Goal: Task Accomplishment & Management: Use online tool/utility

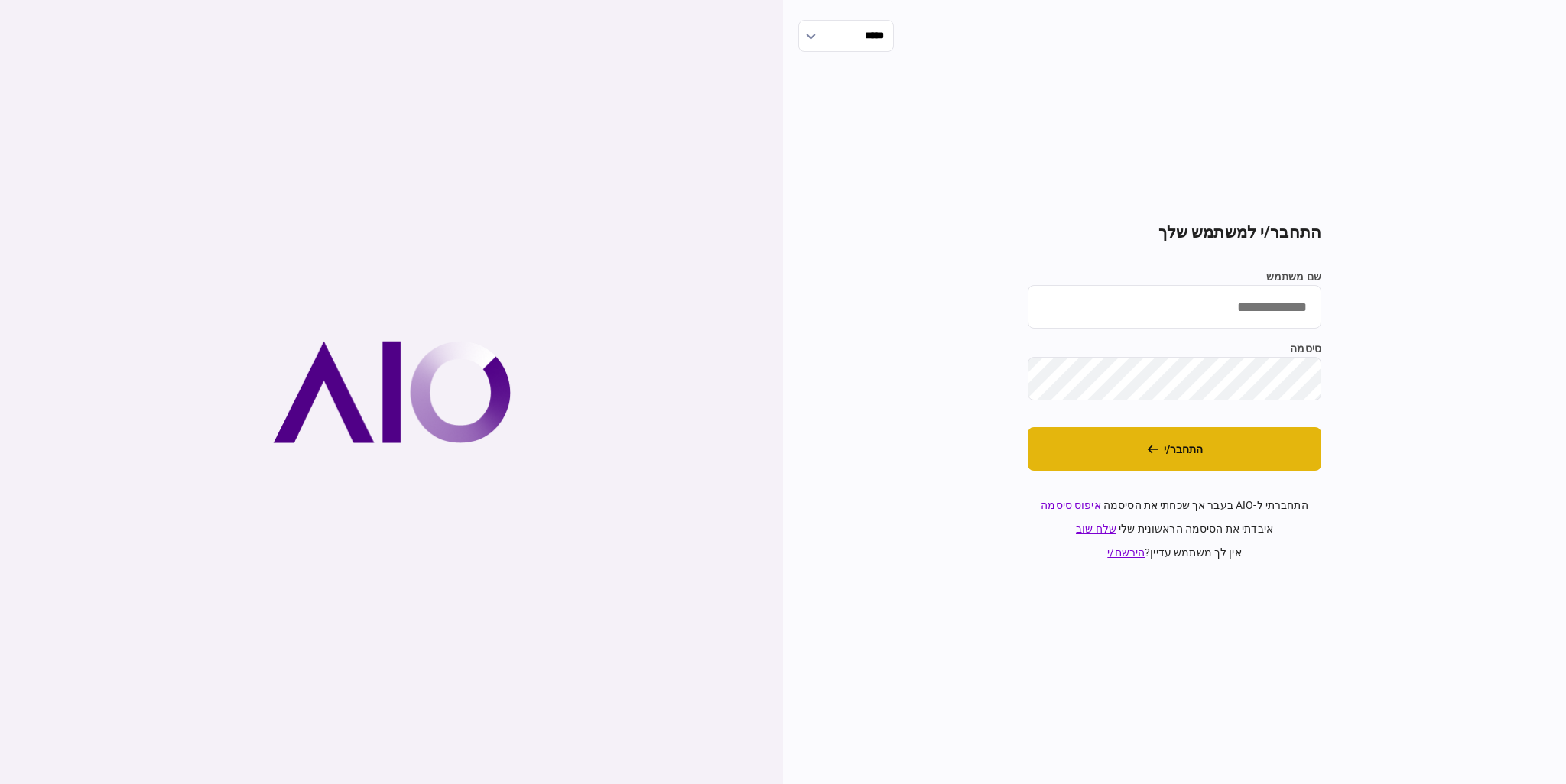
type input "*********"
click at [1114, 441] on button "התחבר/י" at bounding box center [1174, 449] width 294 height 44
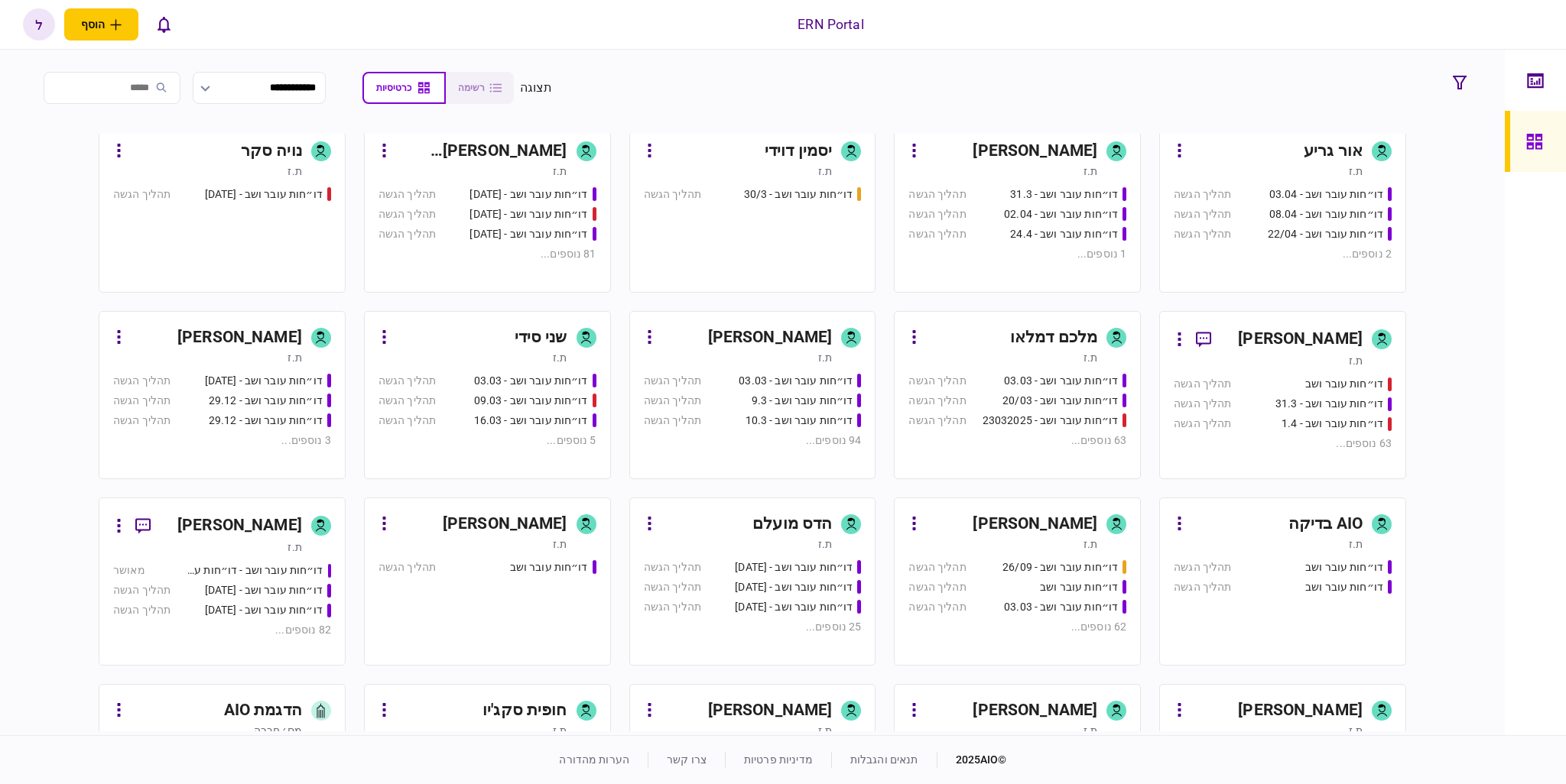
scroll to position [458, 0]
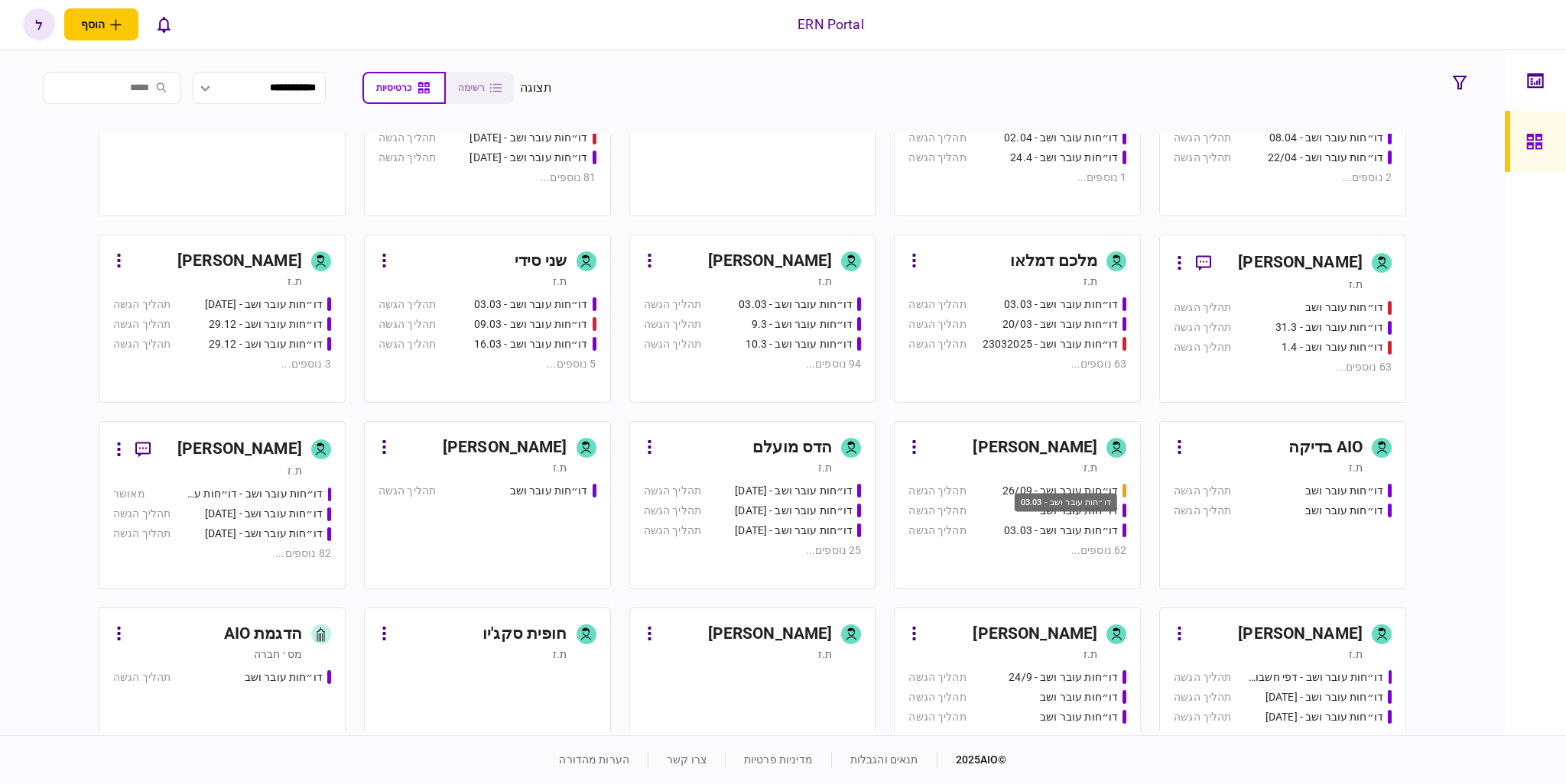
click at [1044, 537] on div "דו״חות עובר ושב - 03.03" at bounding box center [1061, 531] width 114 height 17
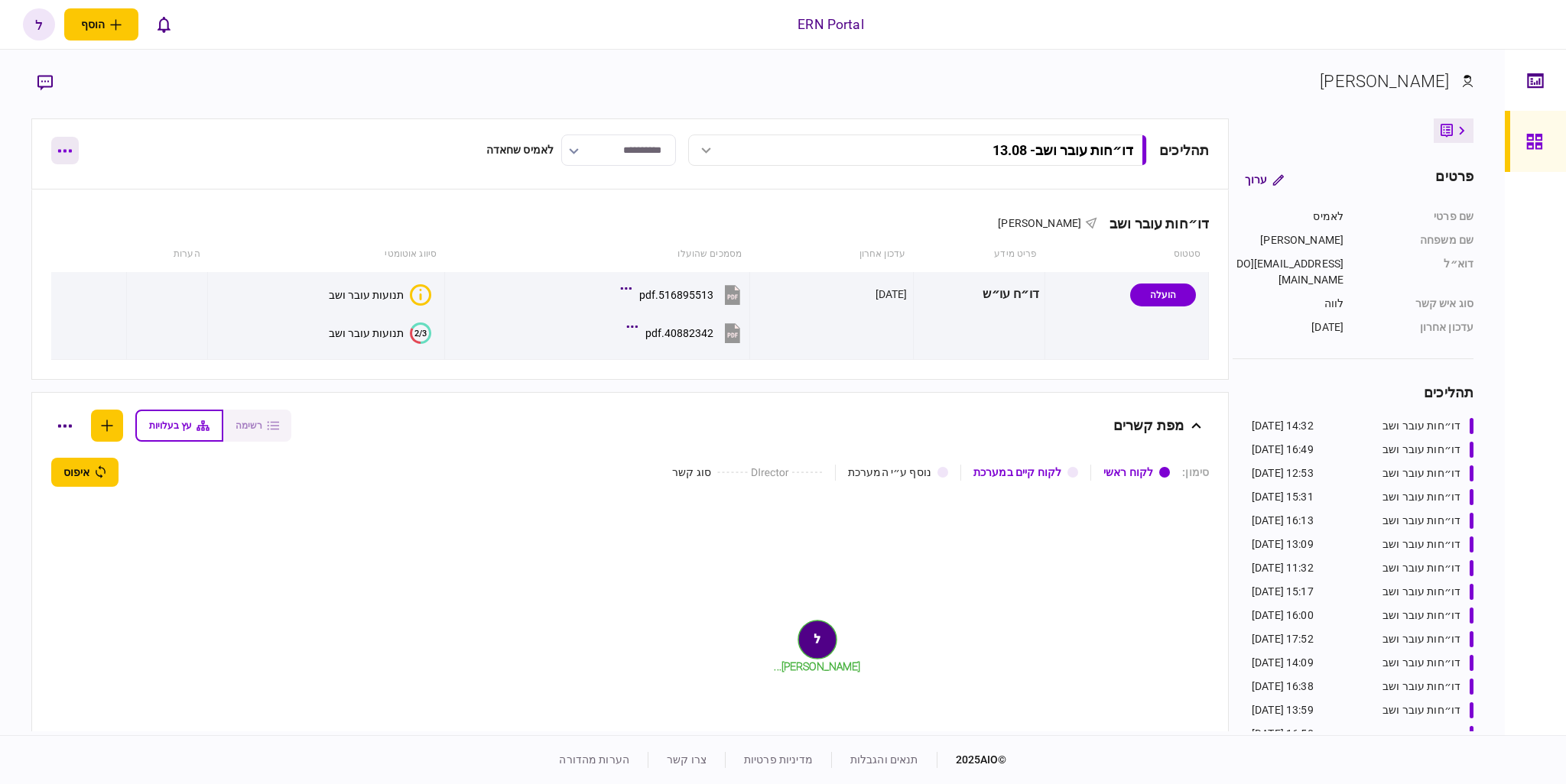
click at [59, 154] on button "button" at bounding box center [65, 150] width 28 height 28
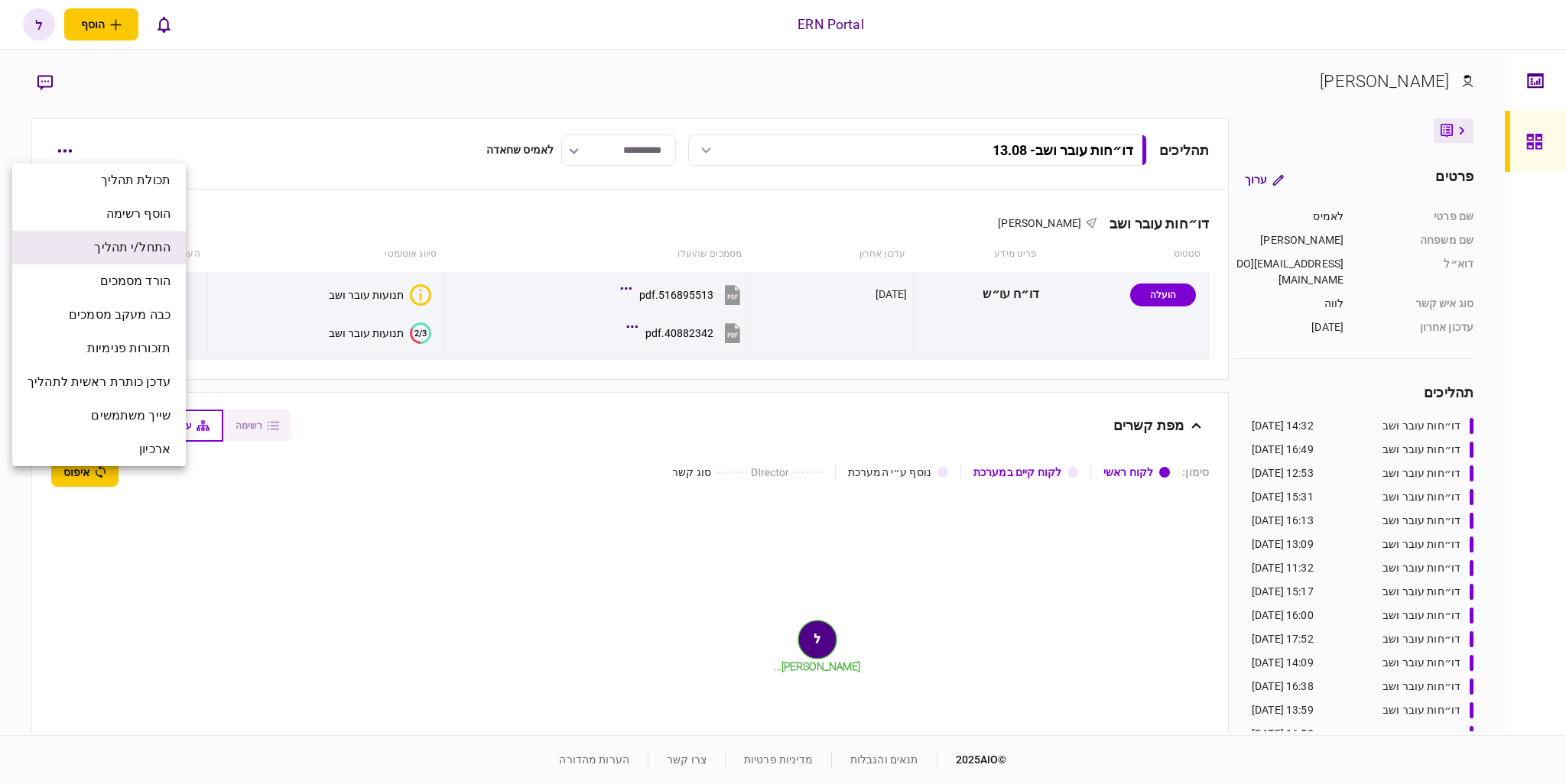
click at [137, 244] on span "התחל/י תהליך" at bounding box center [132, 248] width 76 height 18
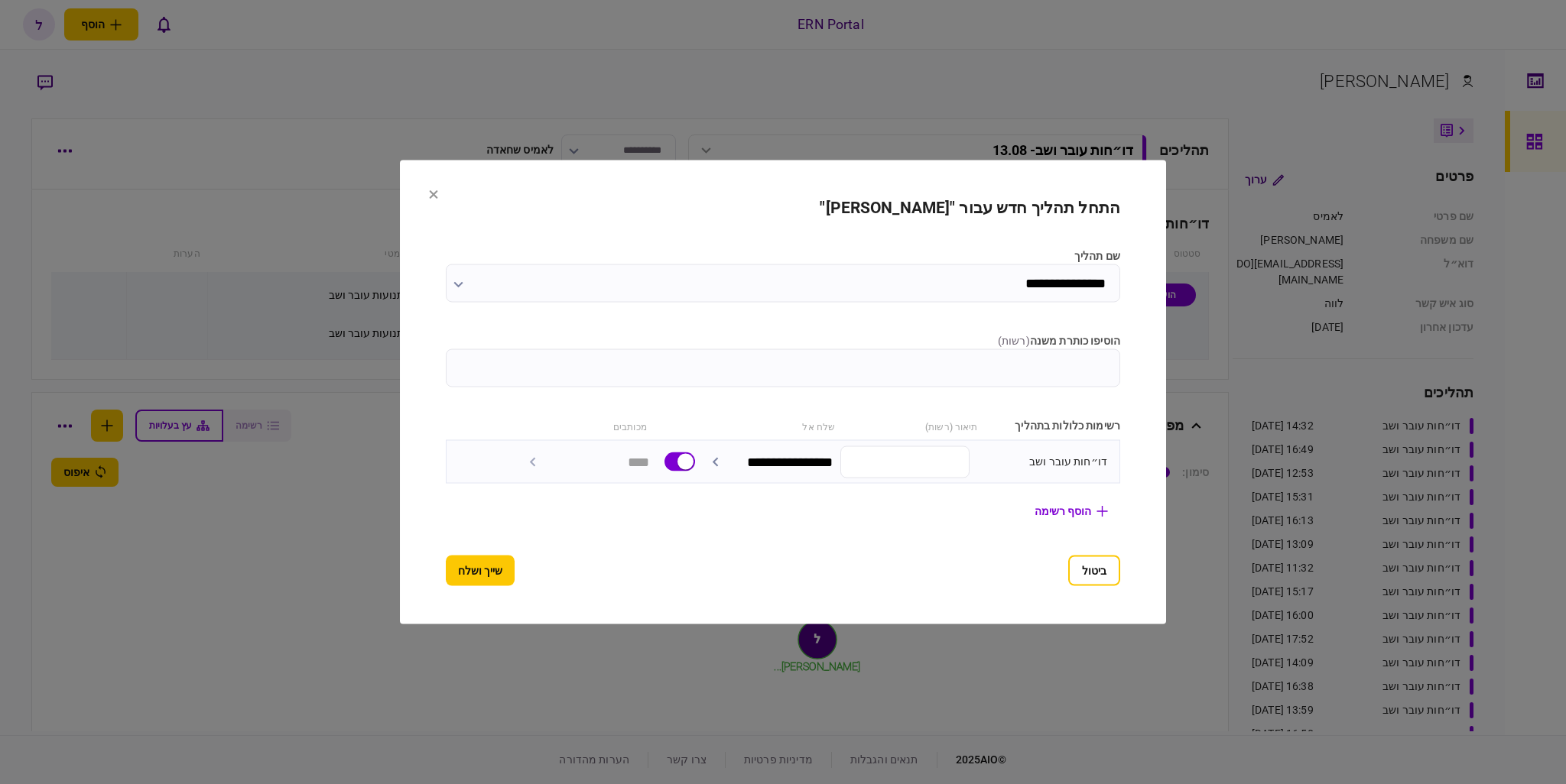
click at [956, 365] on input "הוסיפו כותרת משנה ( רשות )" at bounding box center [783, 369] width 674 height 39
type input "*****"
click at [465, 570] on button "שייך ושלח" at bounding box center [480, 570] width 69 height 30
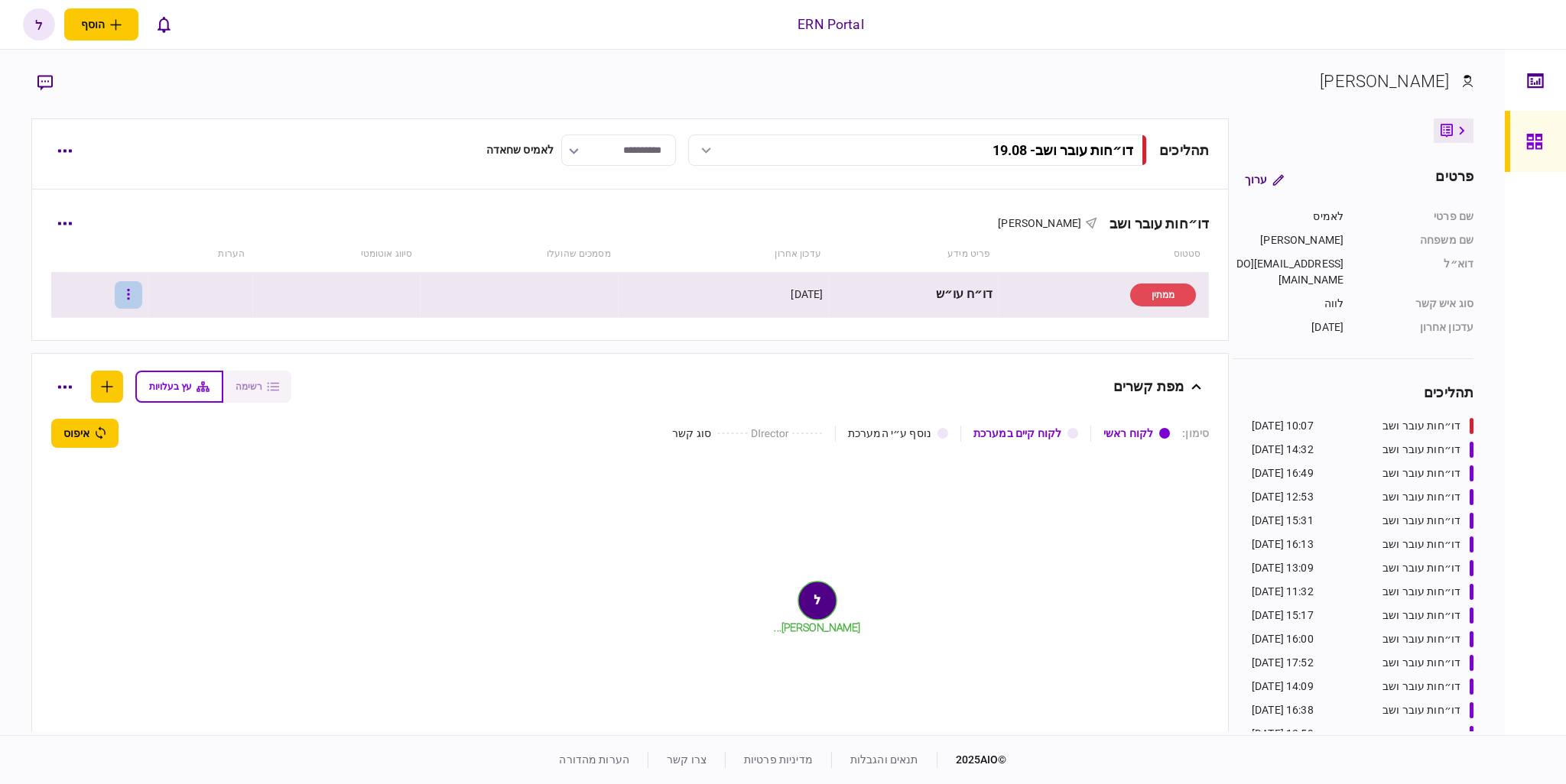
click at [130, 294] on button "button" at bounding box center [128, 295] width 28 height 28
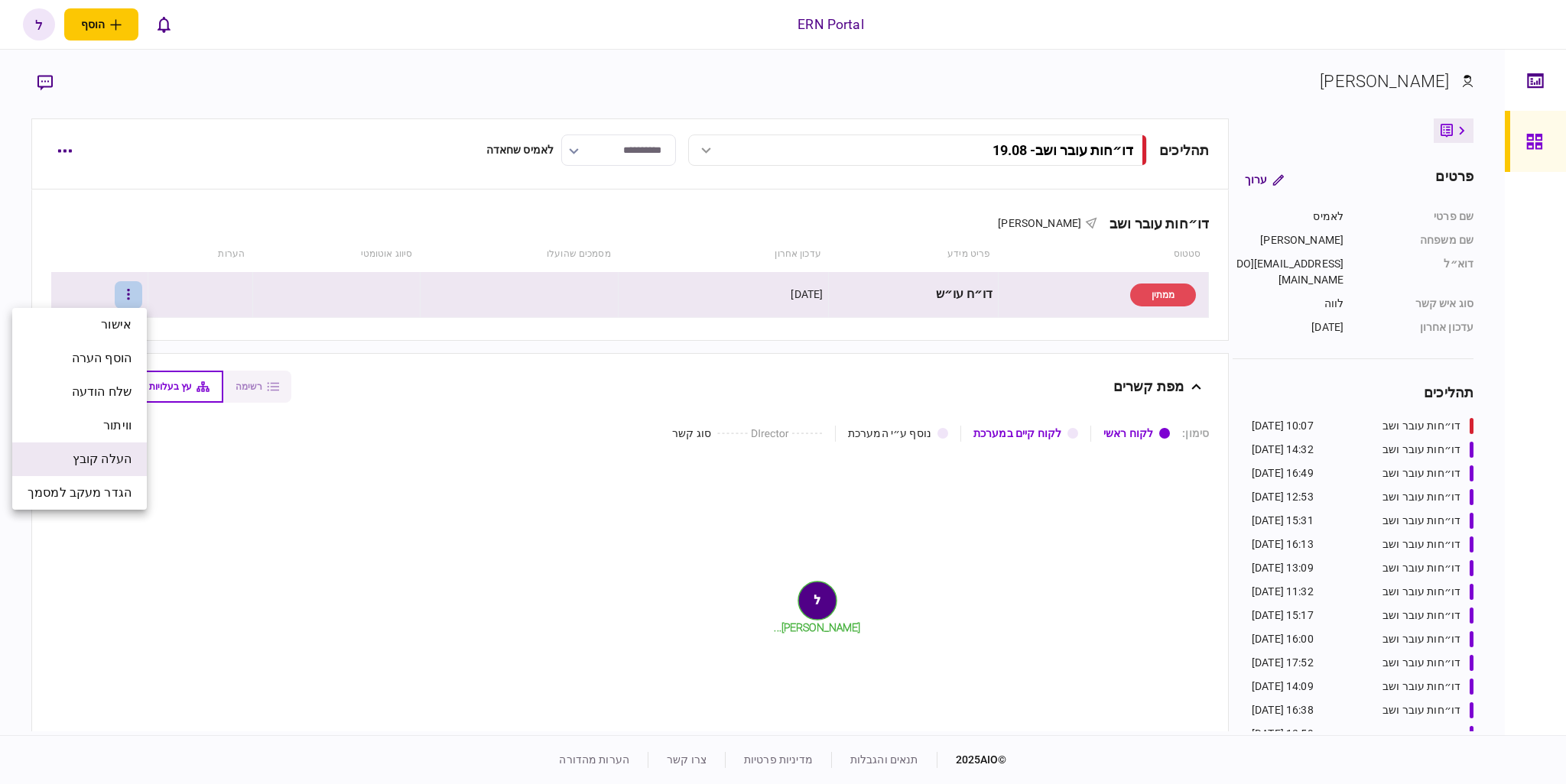
click at [103, 456] on span "העלה קובץ" at bounding box center [102, 459] width 59 height 18
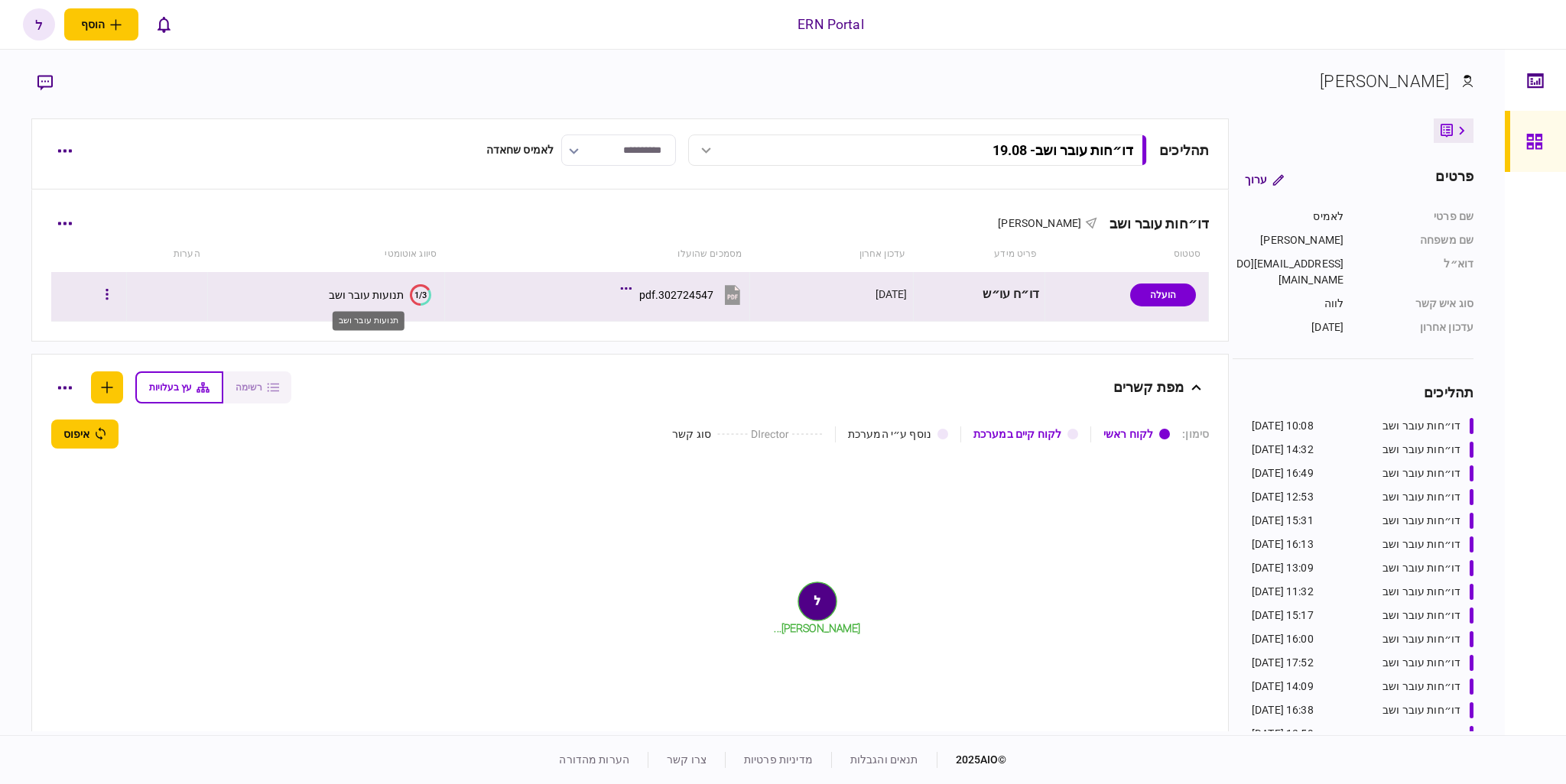
click at [361, 296] on div "תנועות עובר ושב" at bounding box center [366, 294] width 75 height 12
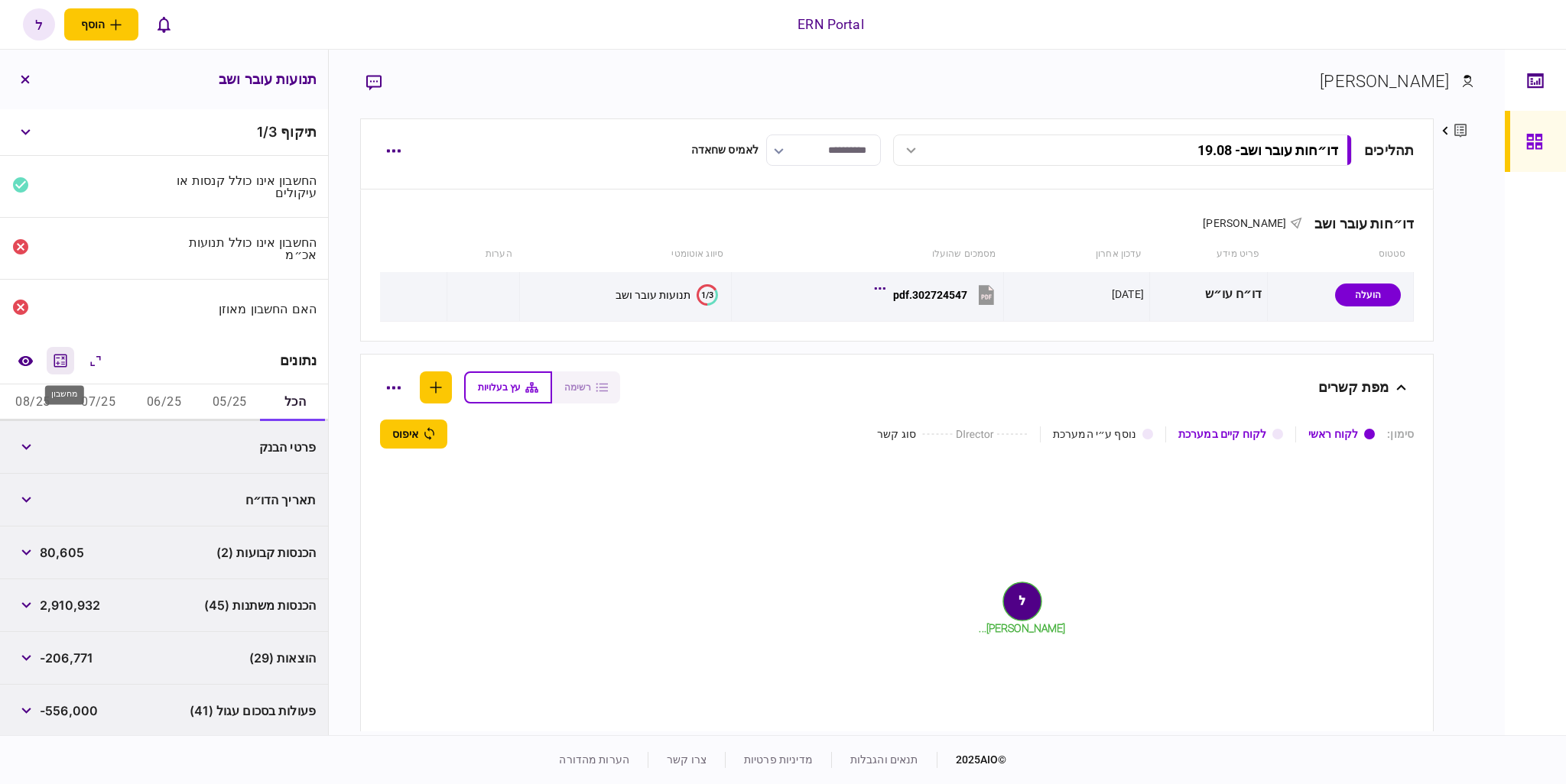
click at [58, 356] on icon "מחשבון" at bounding box center [61, 360] width 18 height 18
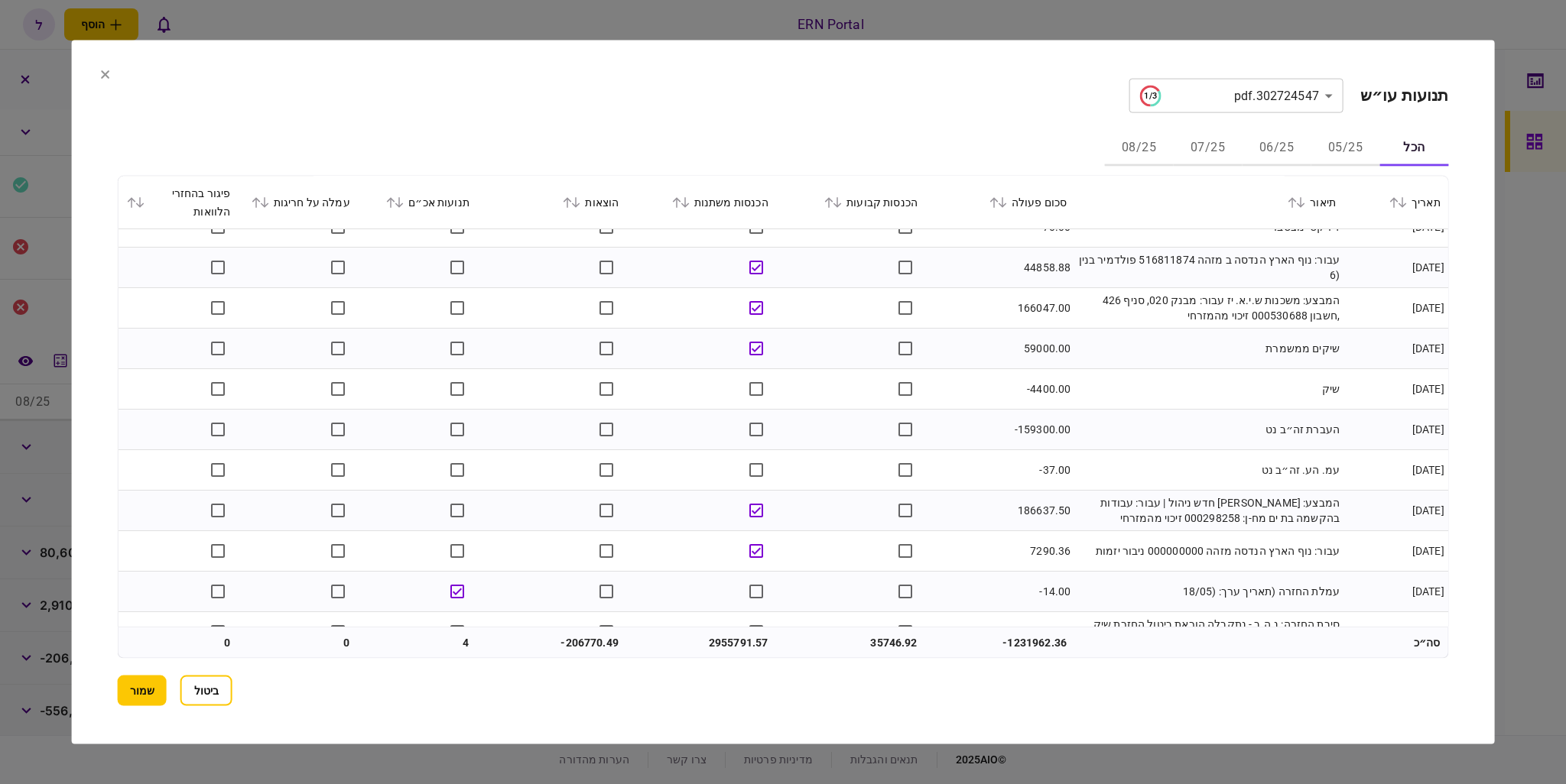
scroll to position [382, 0]
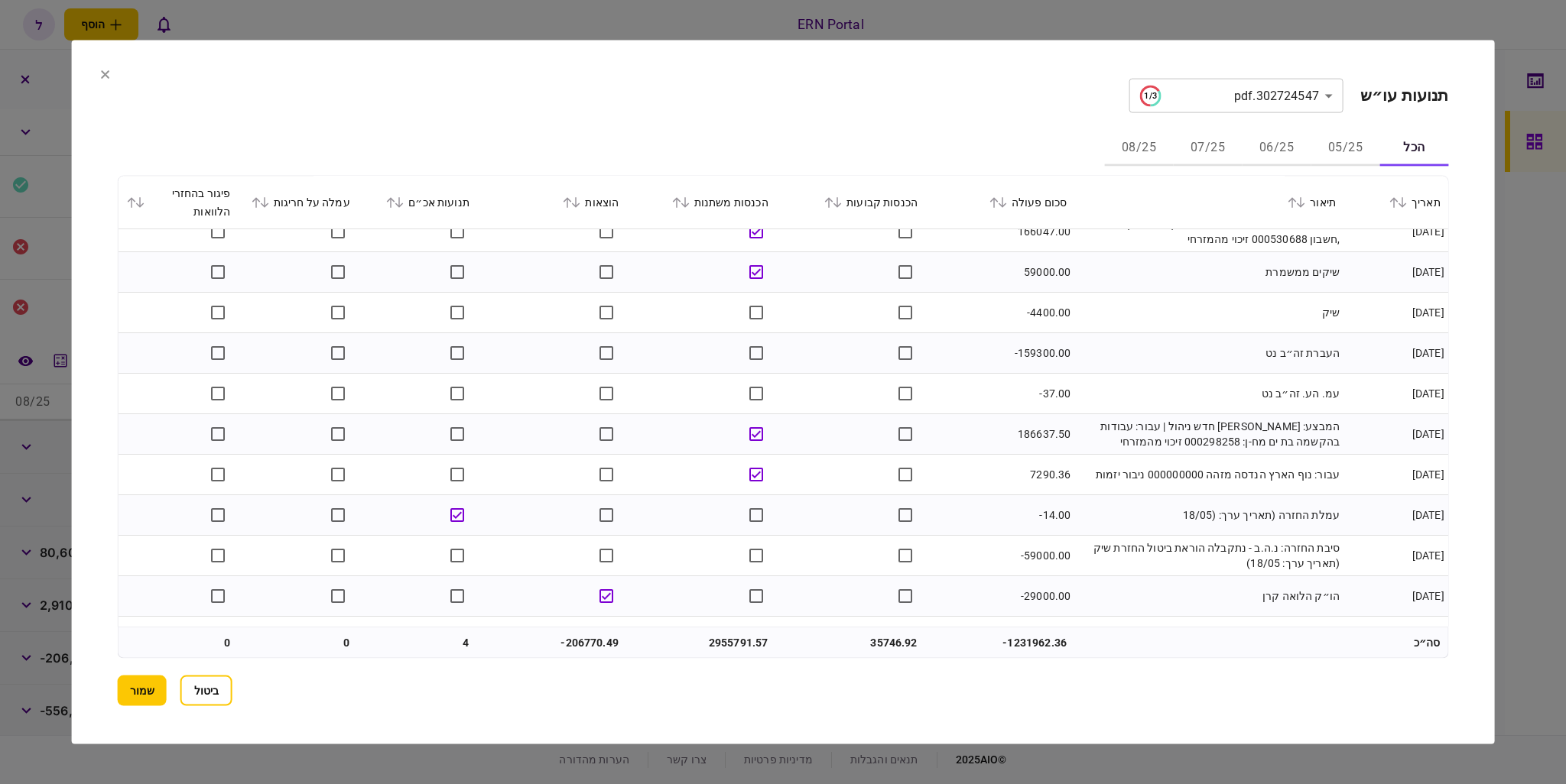
click at [395, 200] on icon at bounding box center [391, 203] width 8 height 11
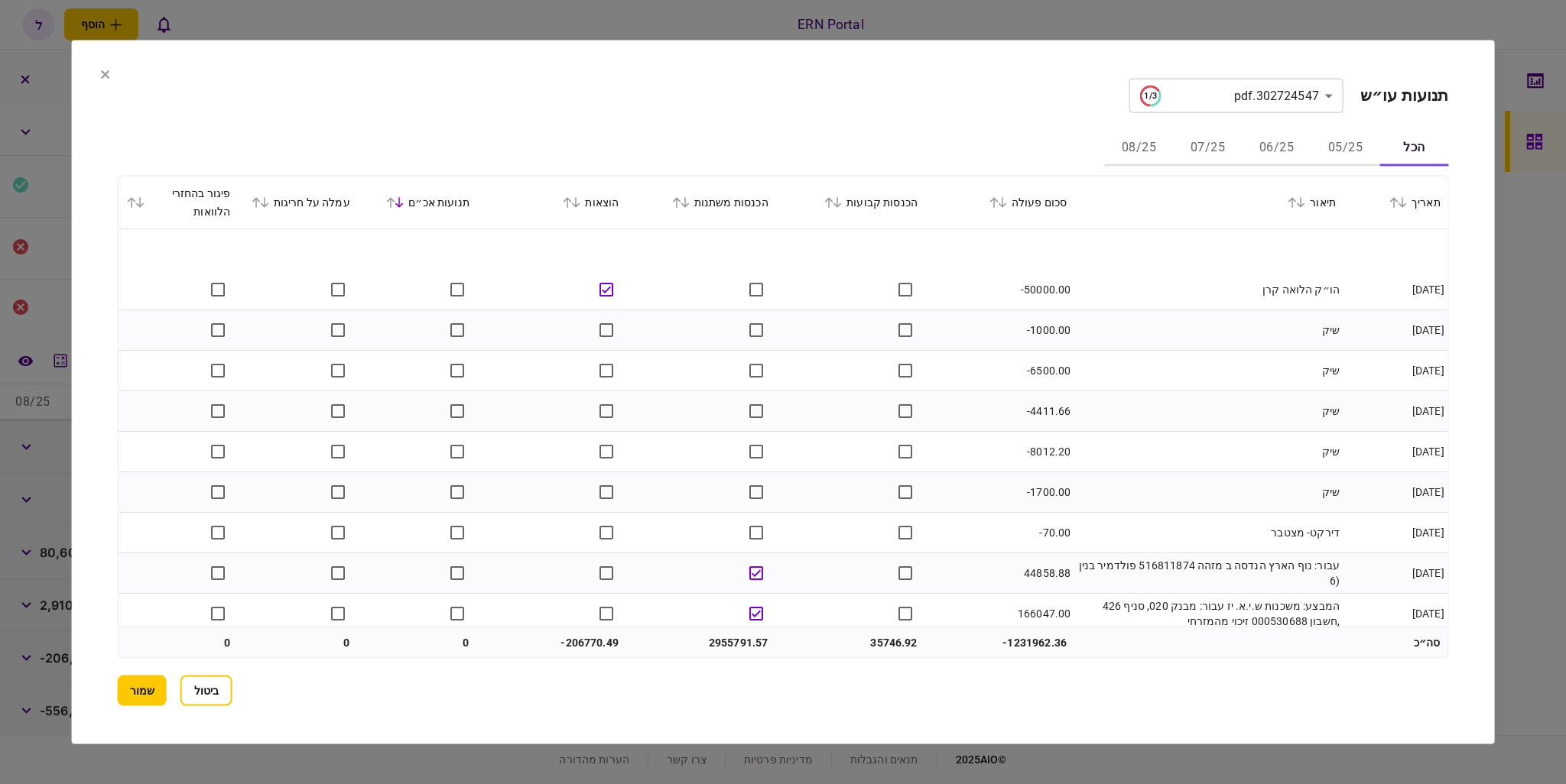
scroll to position [153, 0]
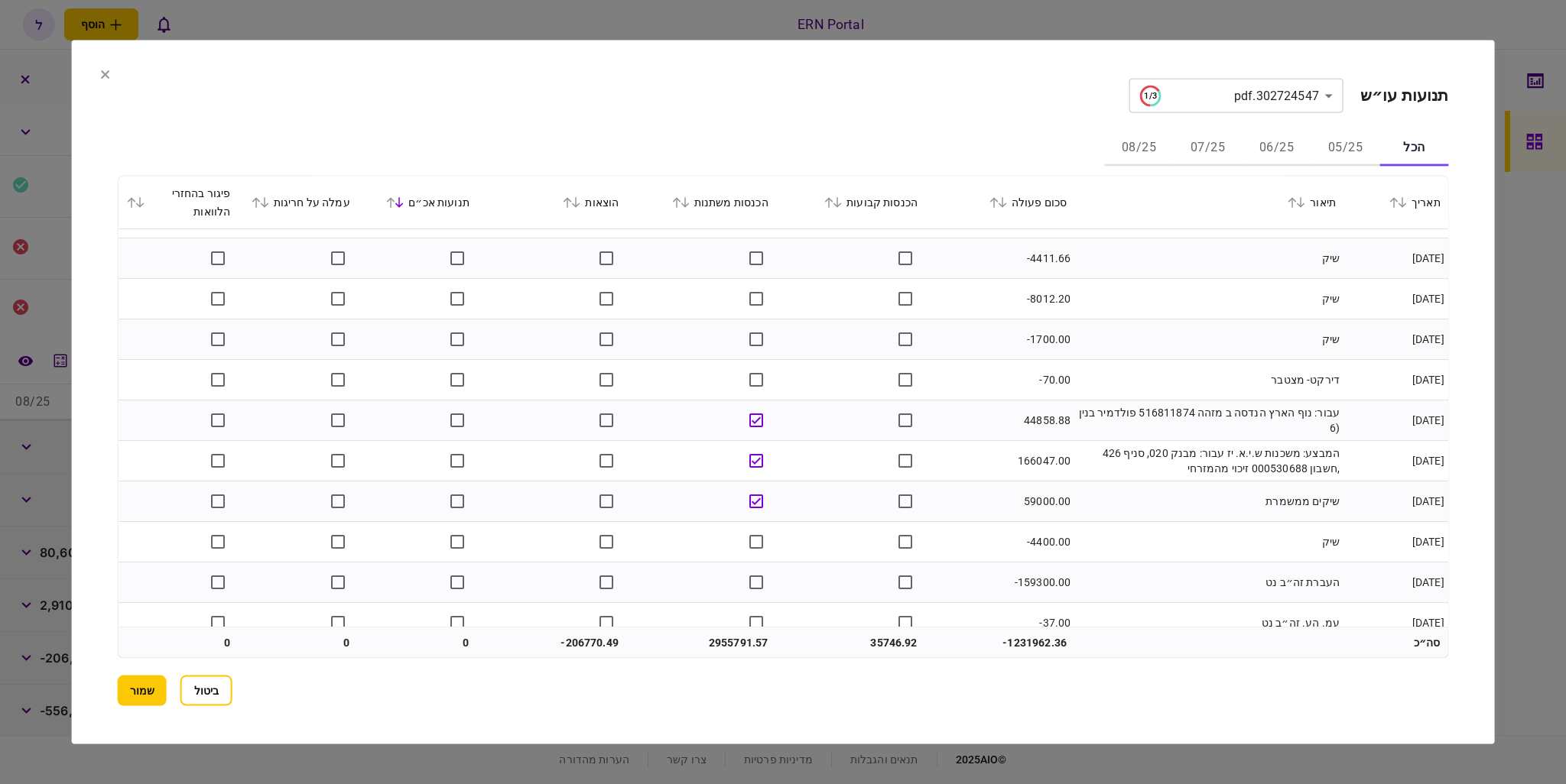
click at [1401, 203] on icon at bounding box center [1402, 203] width 8 height 11
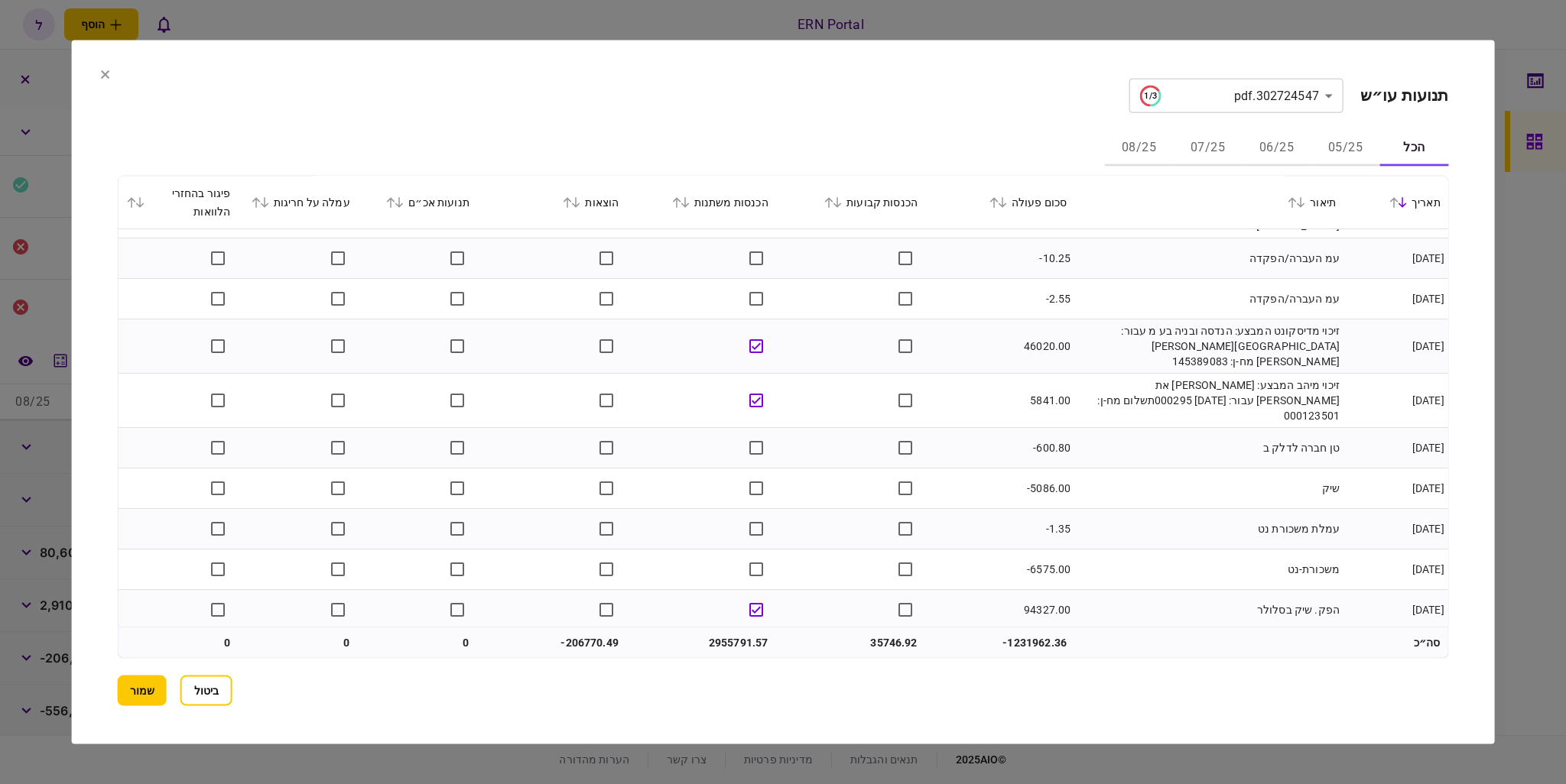
click at [1401, 203] on icon at bounding box center [1402, 203] width 8 height 11
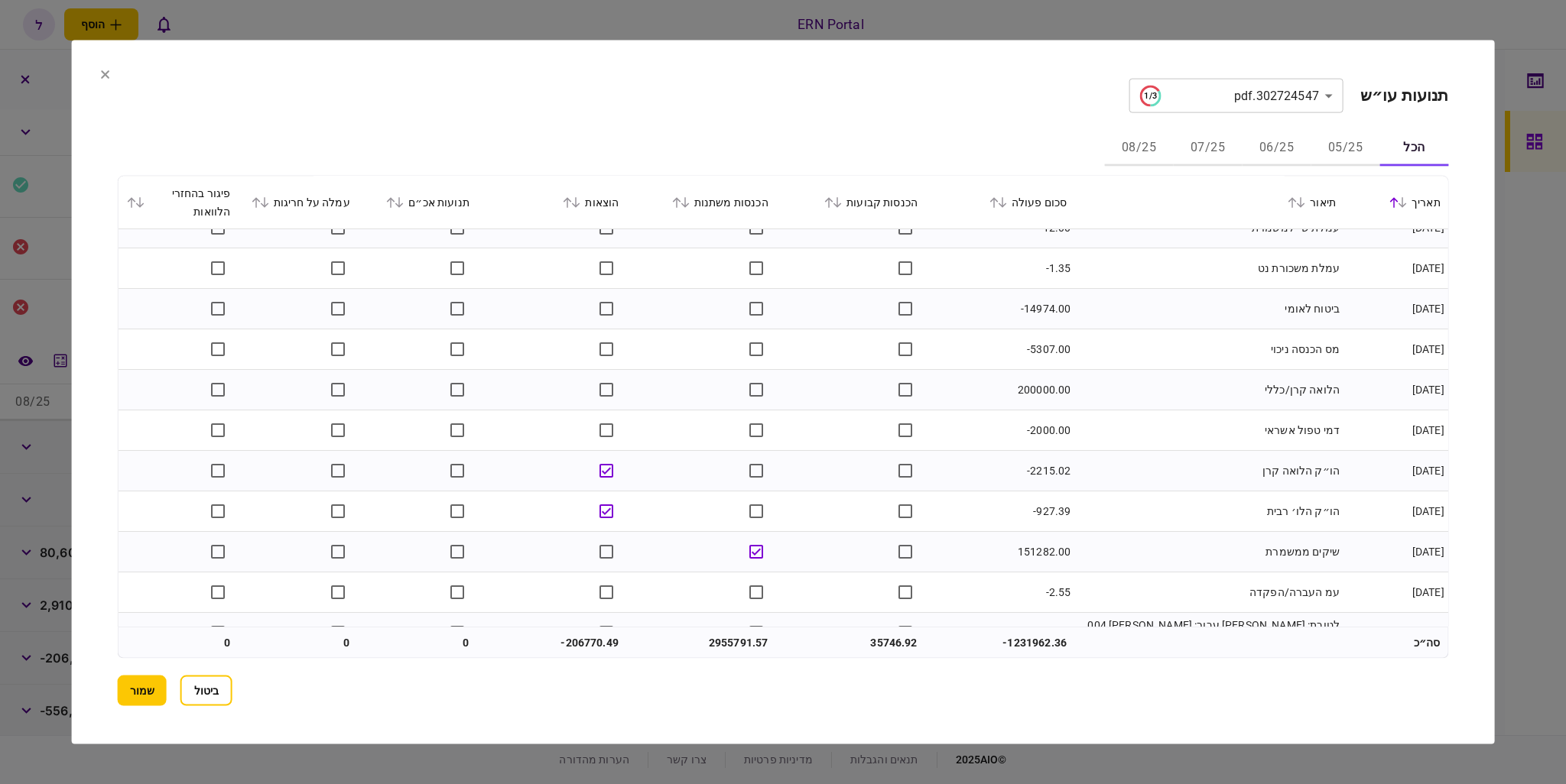
scroll to position [1070, 0]
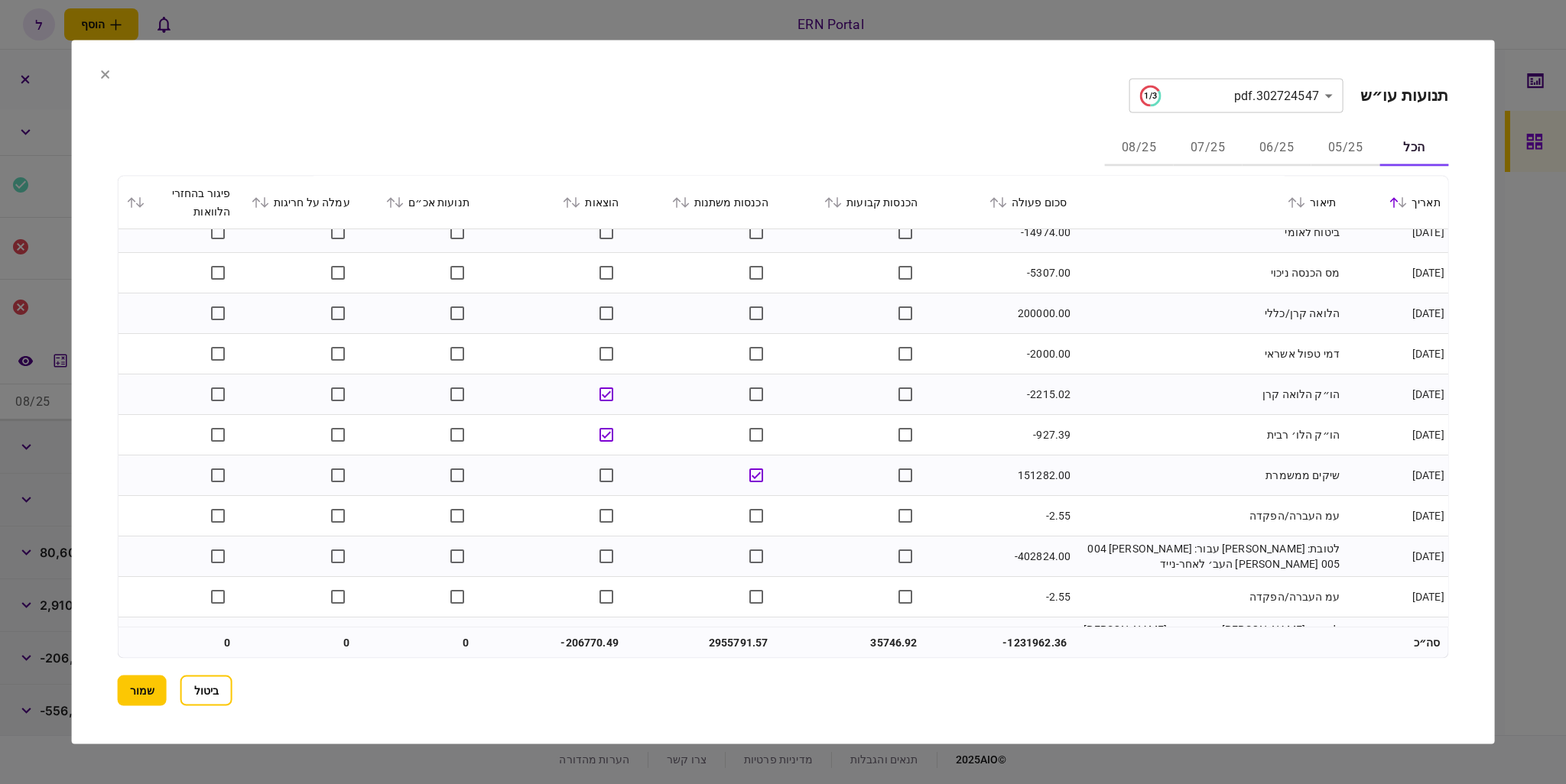
click at [1023, 306] on td "200000.00" at bounding box center [1000, 314] width 150 height 40
click at [1022, 306] on td "200000.00" at bounding box center [1000, 314] width 150 height 40
copy td "200000.00"
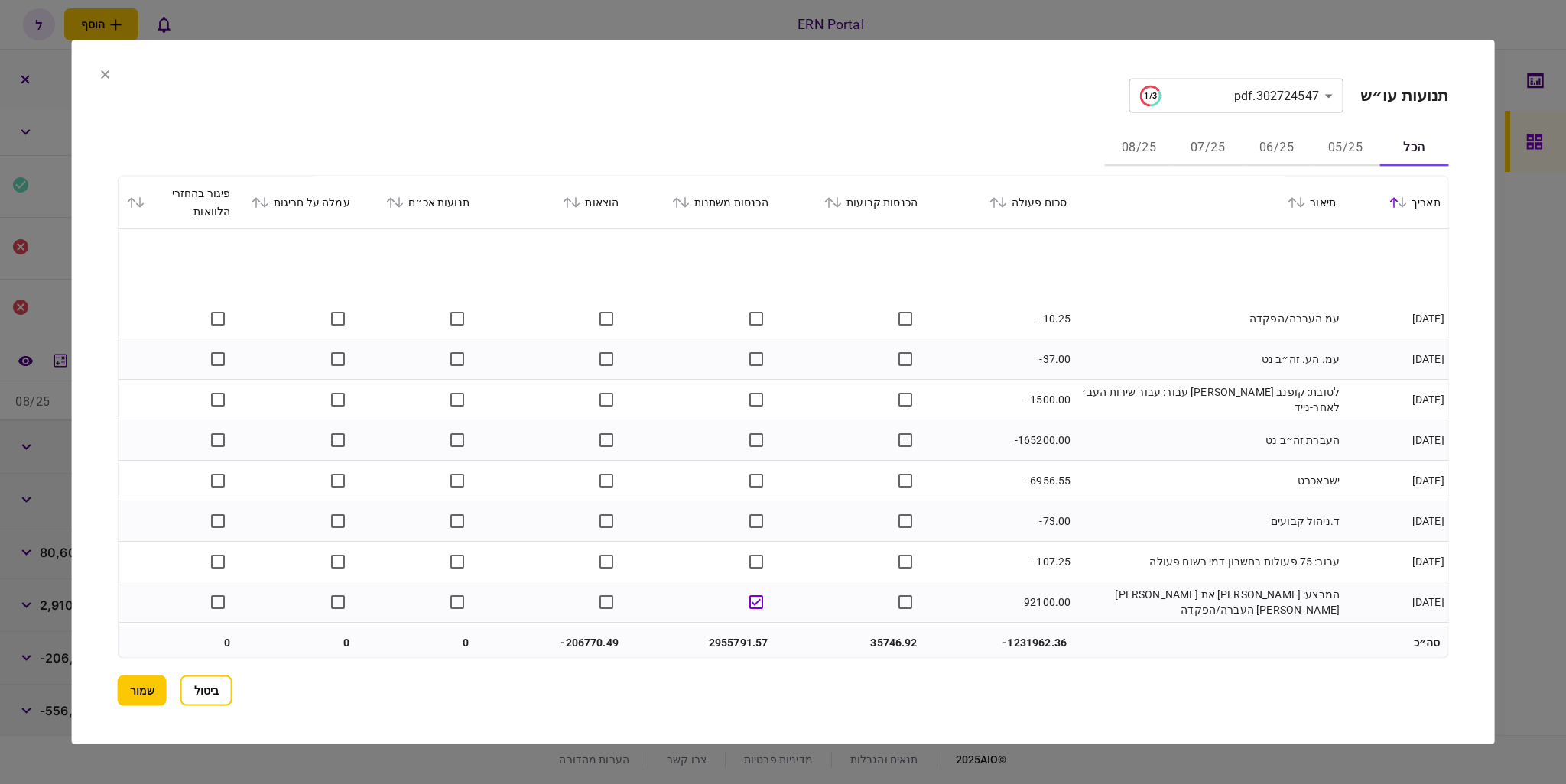
scroll to position [1911, 0]
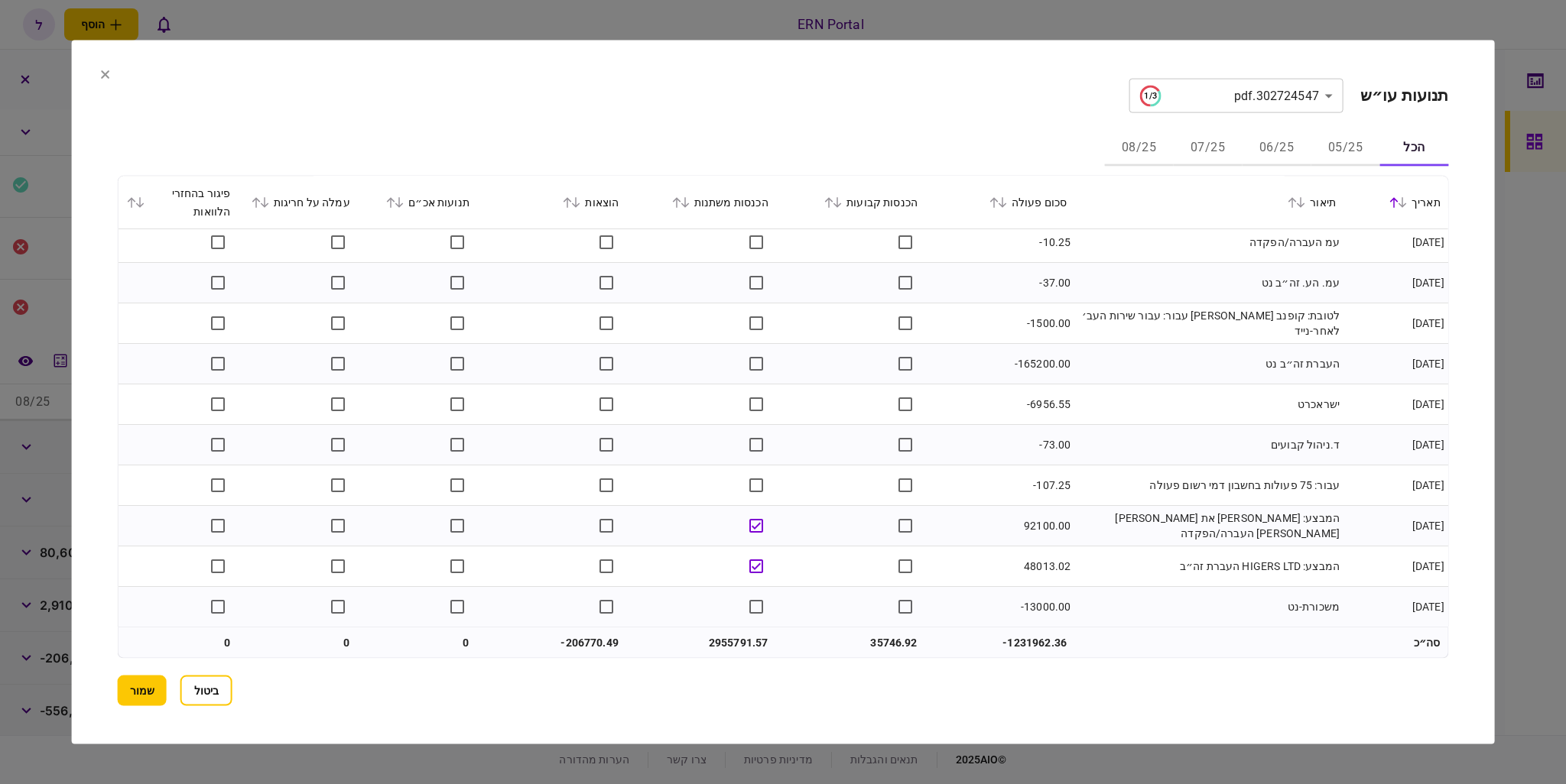
click at [1340, 149] on button "05/25" at bounding box center [1345, 149] width 69 height 37
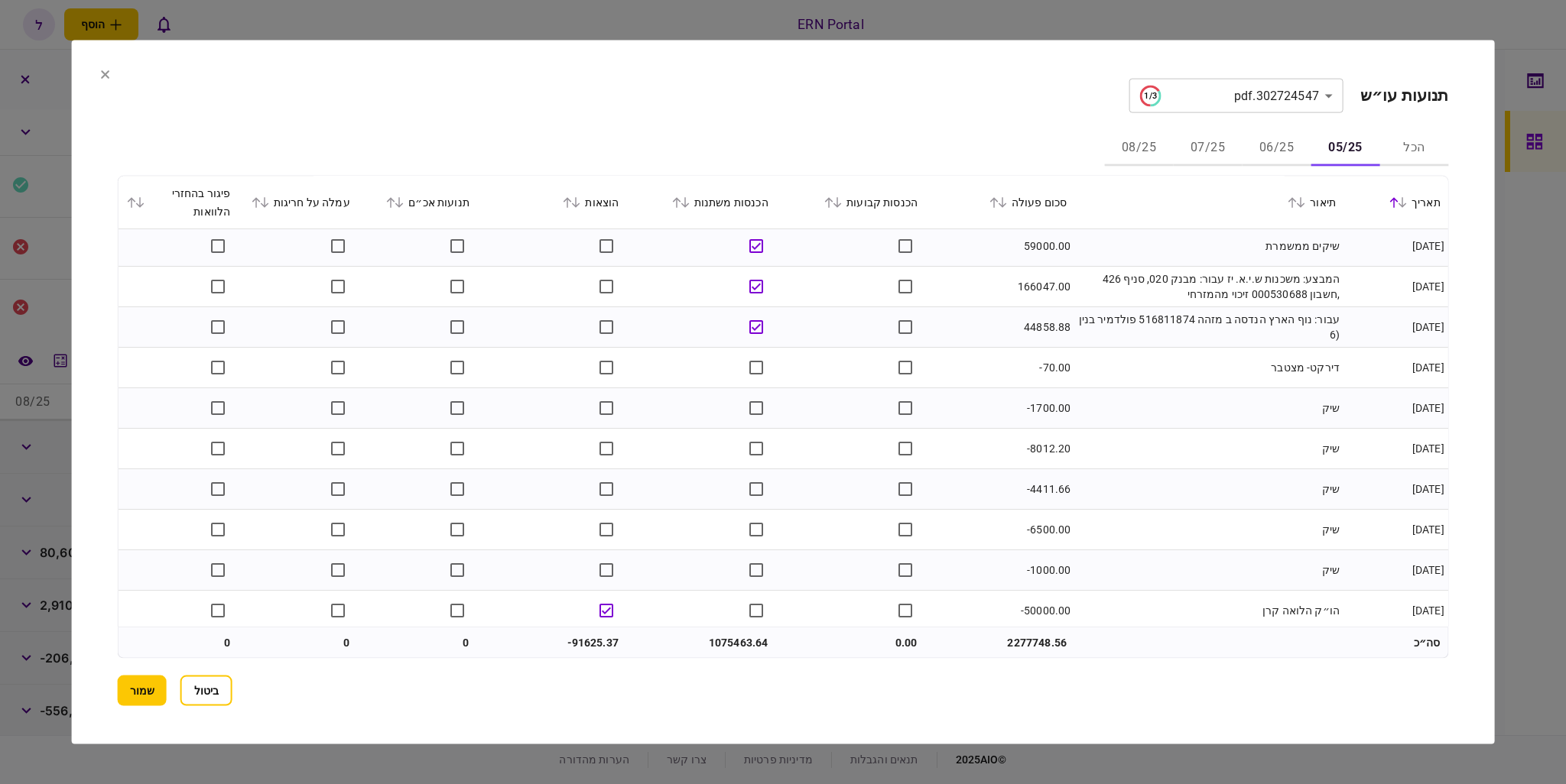
scroll to position [0, 0]
click at [1279, 155] on button "06/25" at bounding box center [1276, 149] width 69 height 37
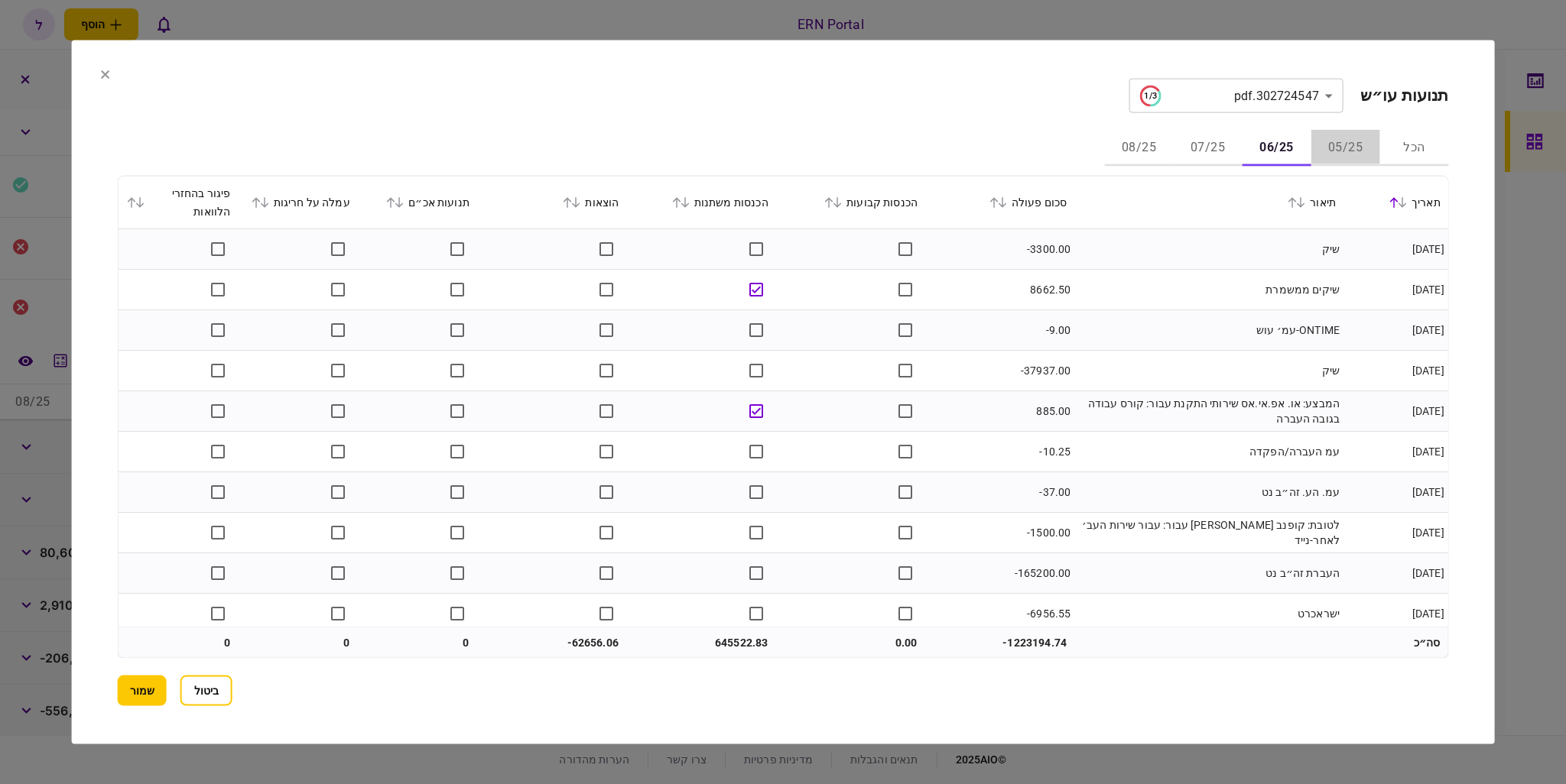
click at [1334, 145] on button "05/25" at bounding box center [1345, 149] width 69 height 37
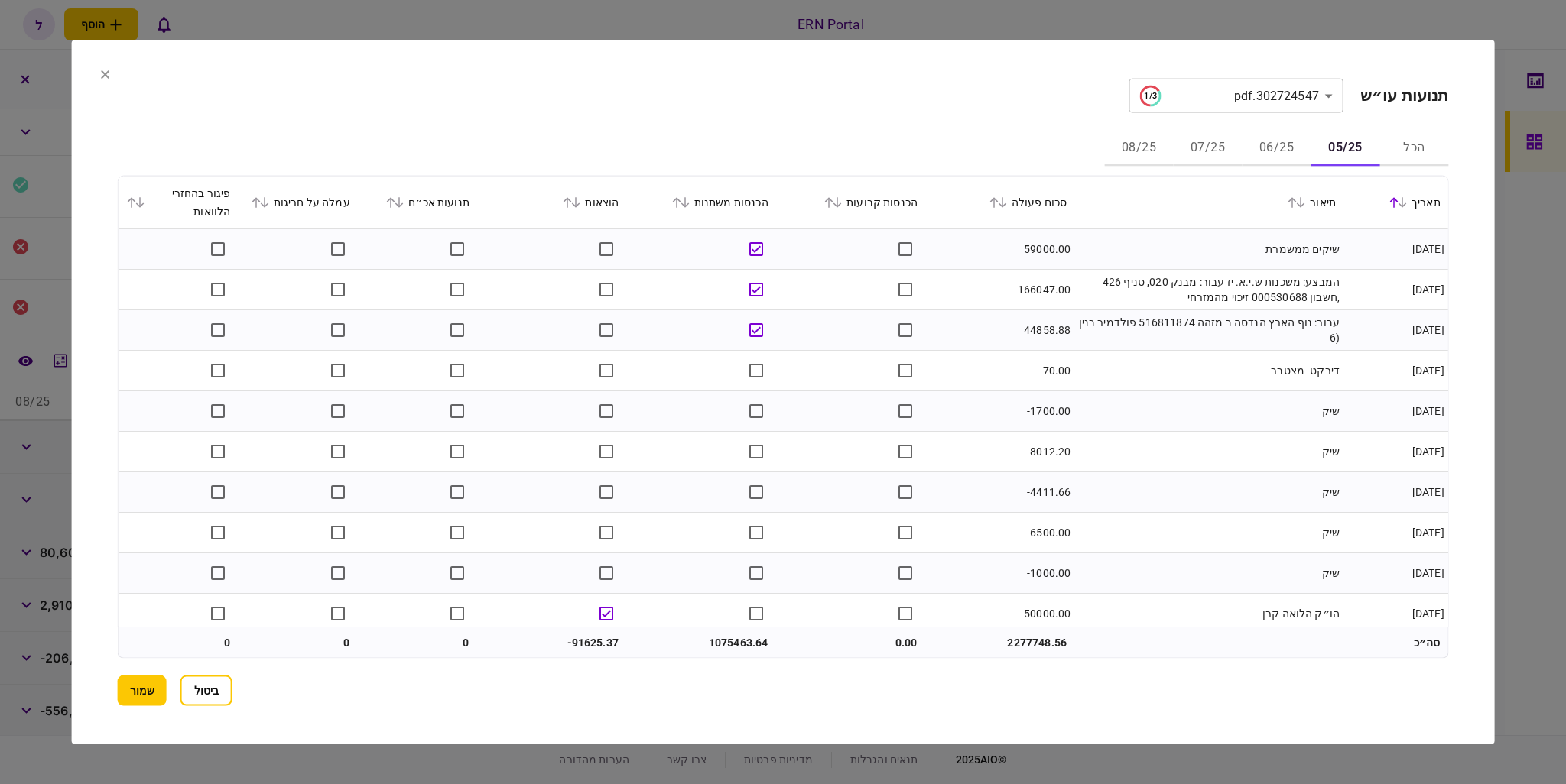
click at [1282, 149] on button "06/25" at bounding box center [1276, 149] width 69 height 37
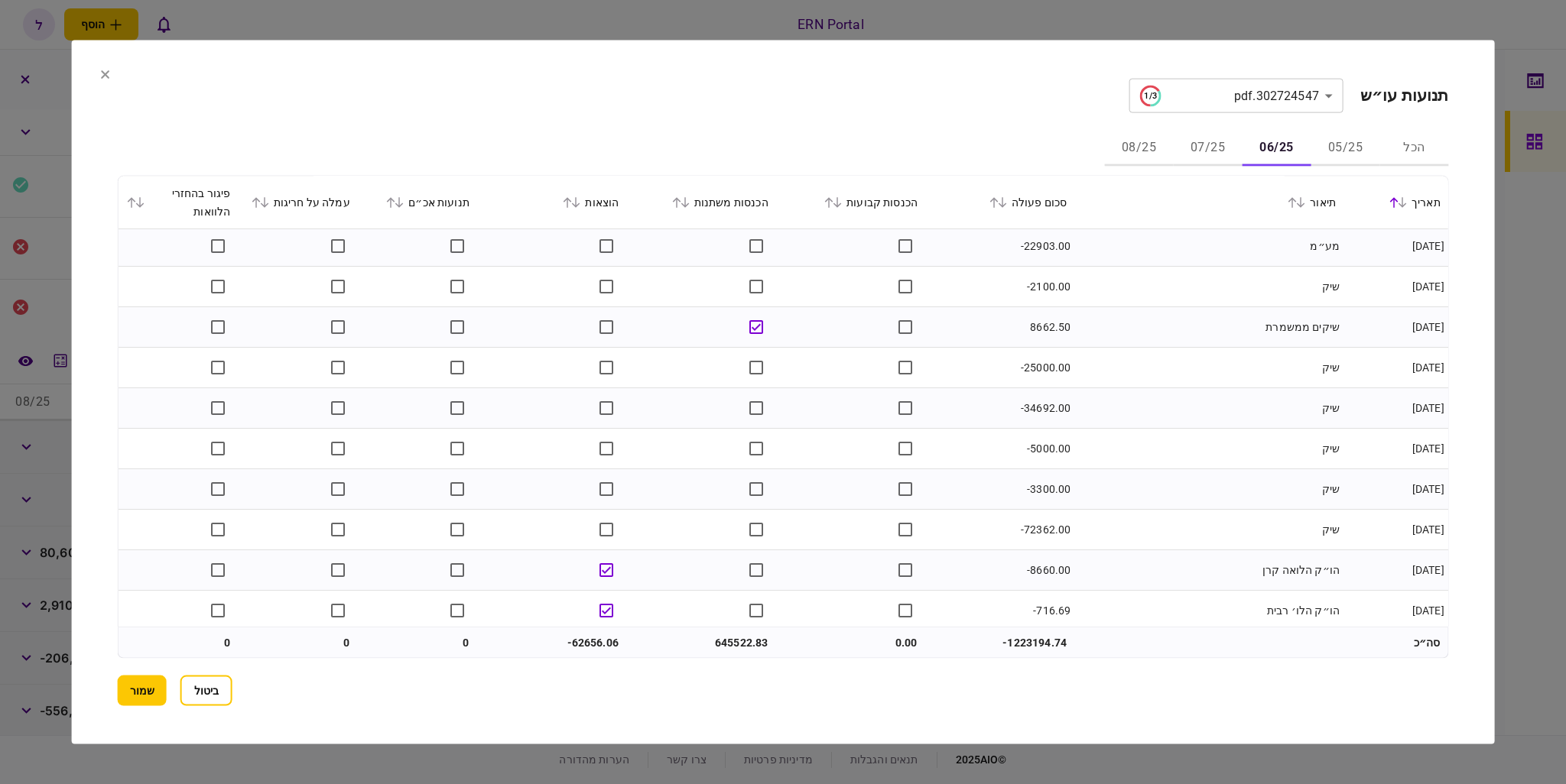
scroll to position [3490, 0]
click at [1219, 143] on button "07/25" at bounding box center [1207, 149] width 69 height 37
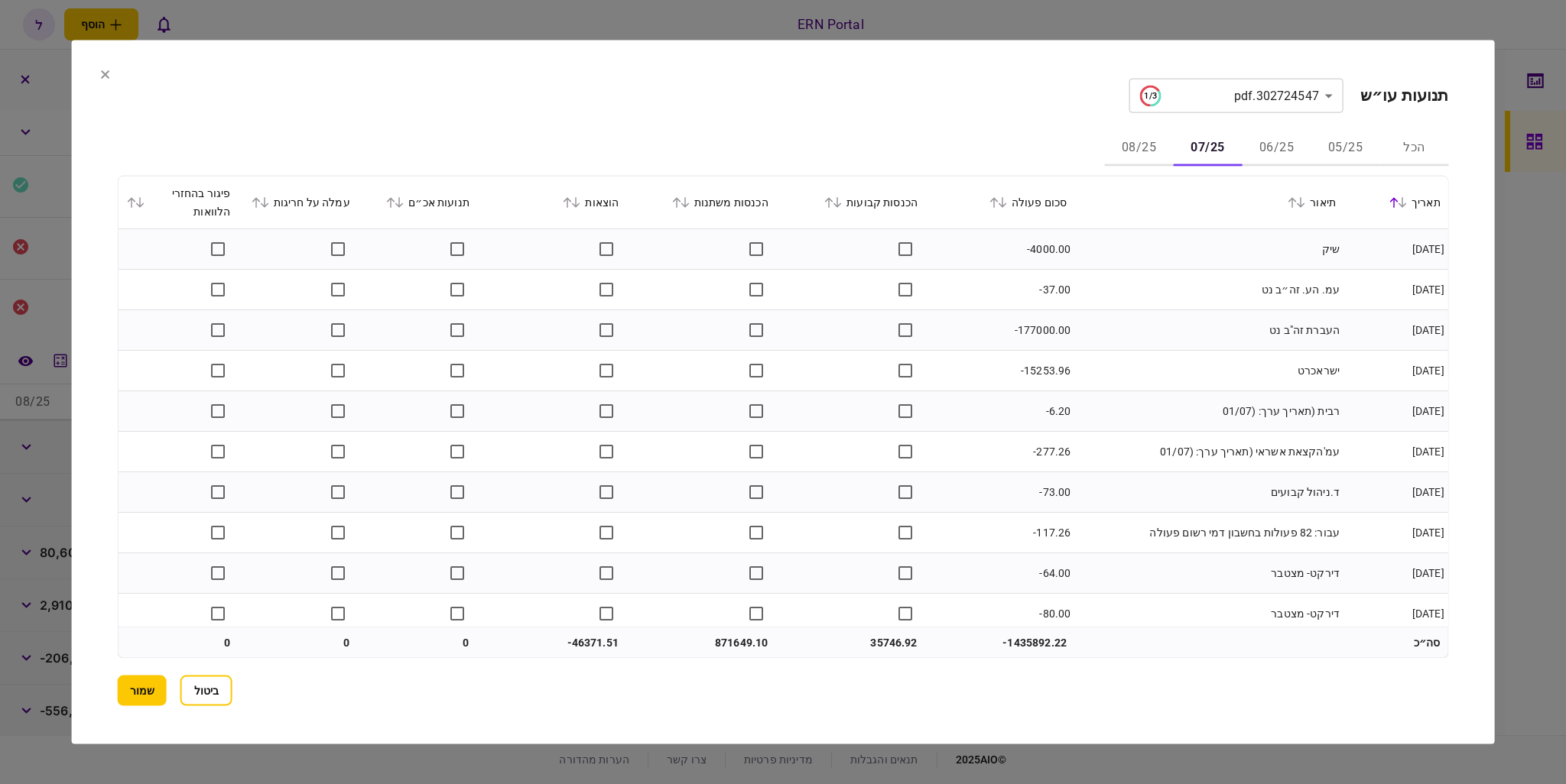
click at [845, 195] on div "הכנסות קבועות" at bounding box center [850, 203] width 134 height 18
click at [834, 200] on icon at bounding box center [828, 203] width 9 height 11
click at [1405, 203] on icon at bounding box center [1403, 203] width 9 height 11
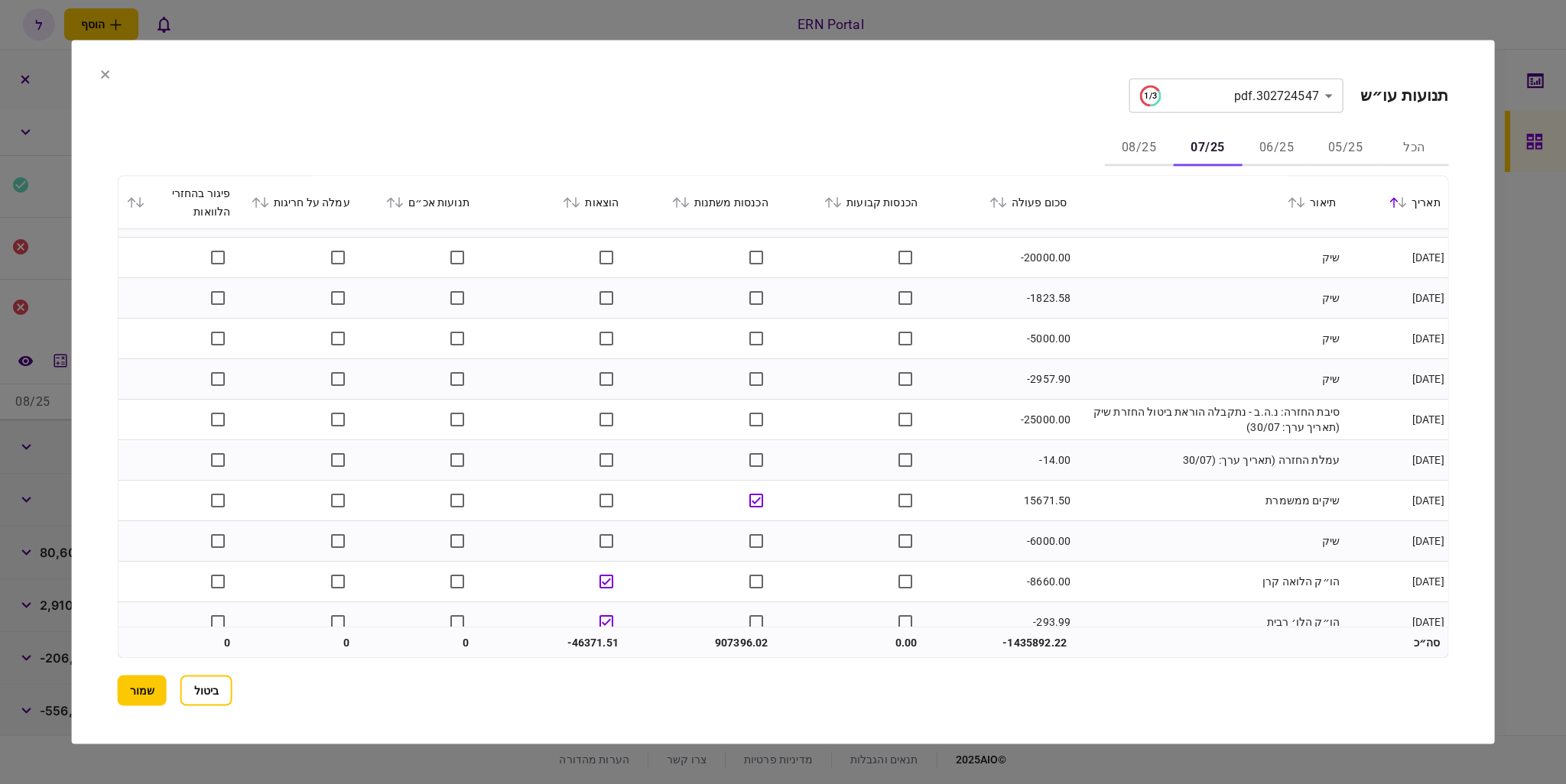
scroll to position [3530, 0]
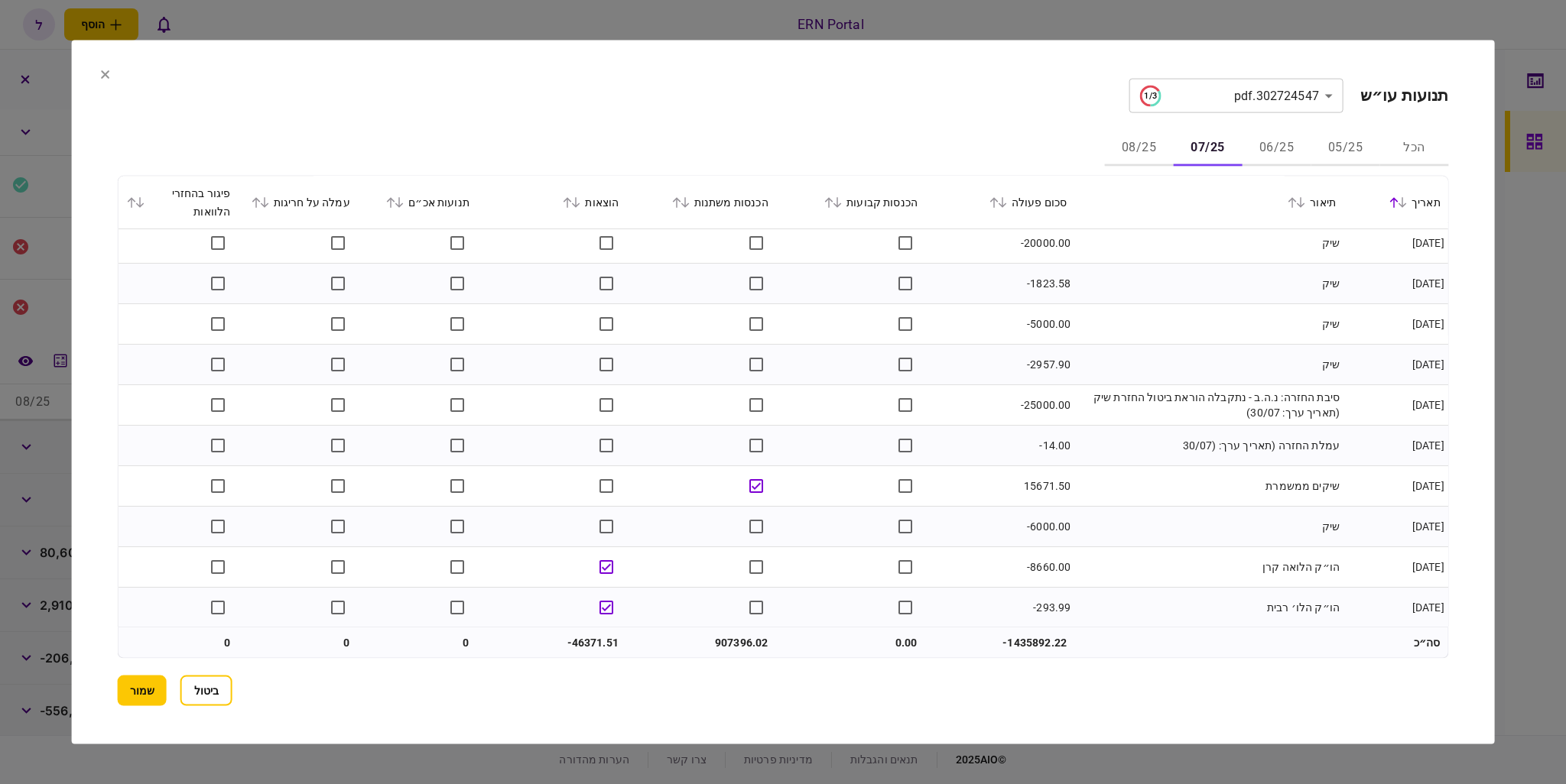
click at [1156, 153] on button "08/25" at bounding box center [1138, 149] width 69 height 37
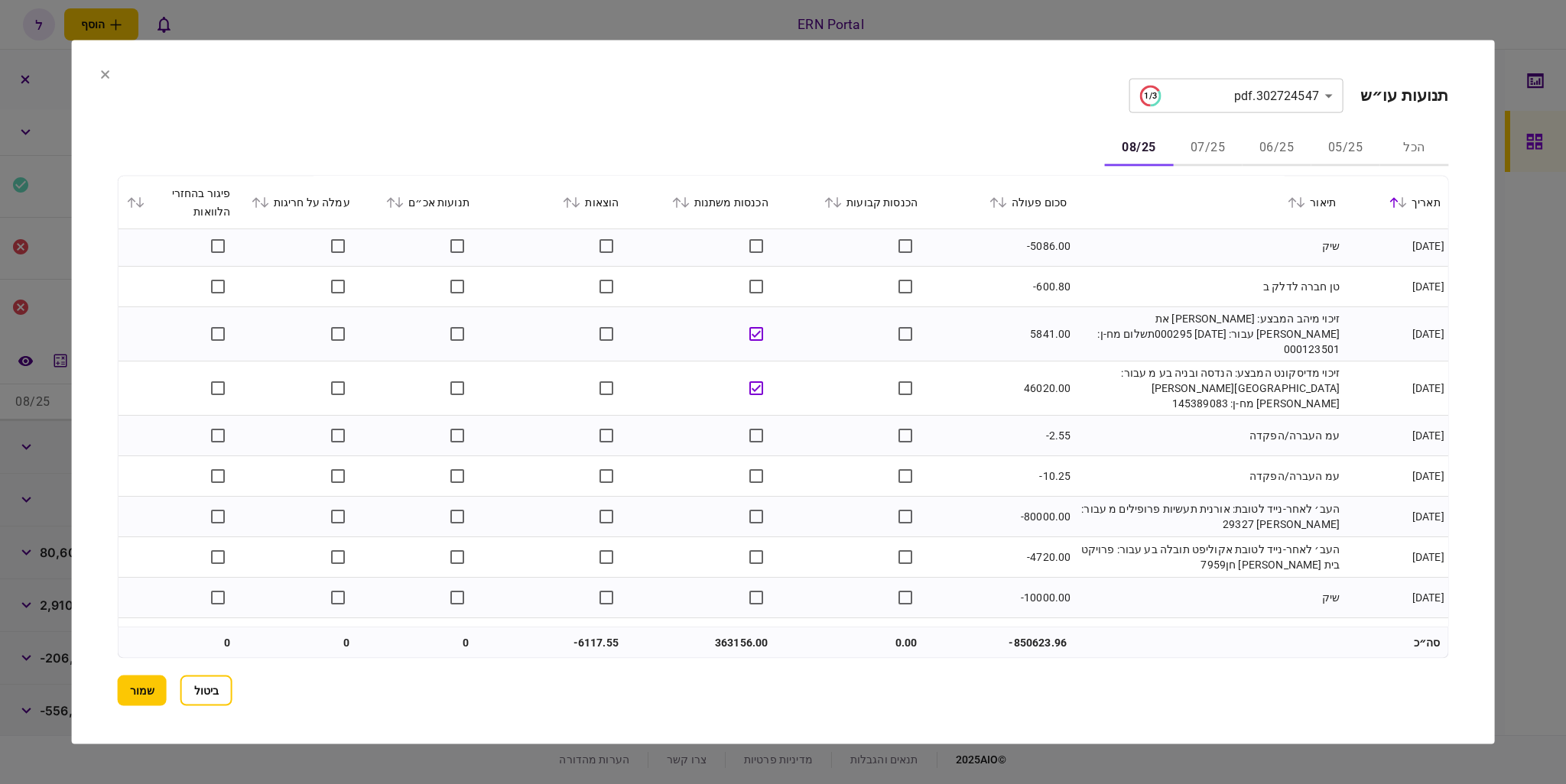
scroll to position [1788, 0]
click at [159, 682] on button "שמור" at bounding box center [141, 690] width 49 height 30
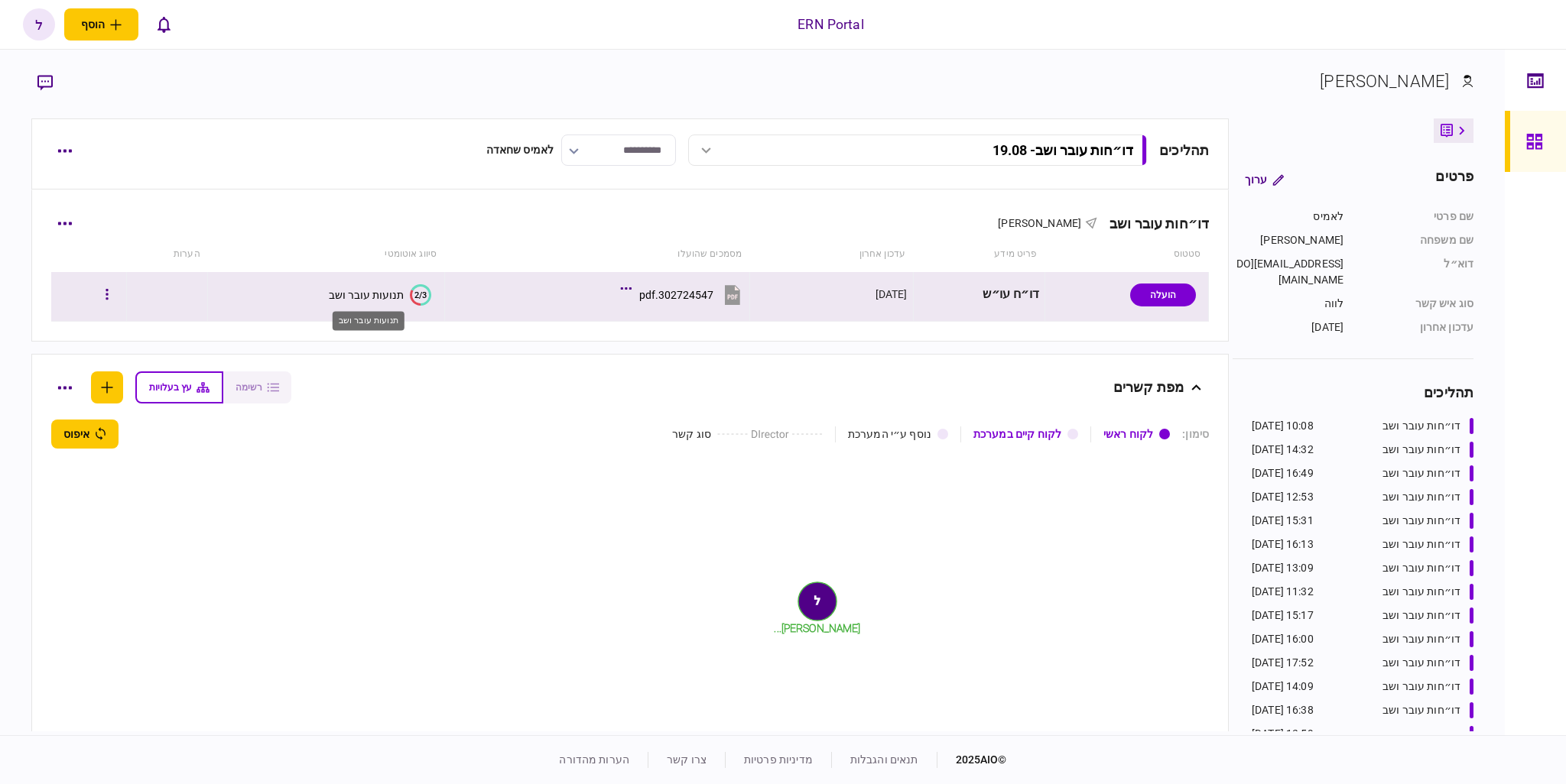
click at [392, 296] on div "תנועות עובר ושב" at bounding box center [366, 294] width 75 height 12
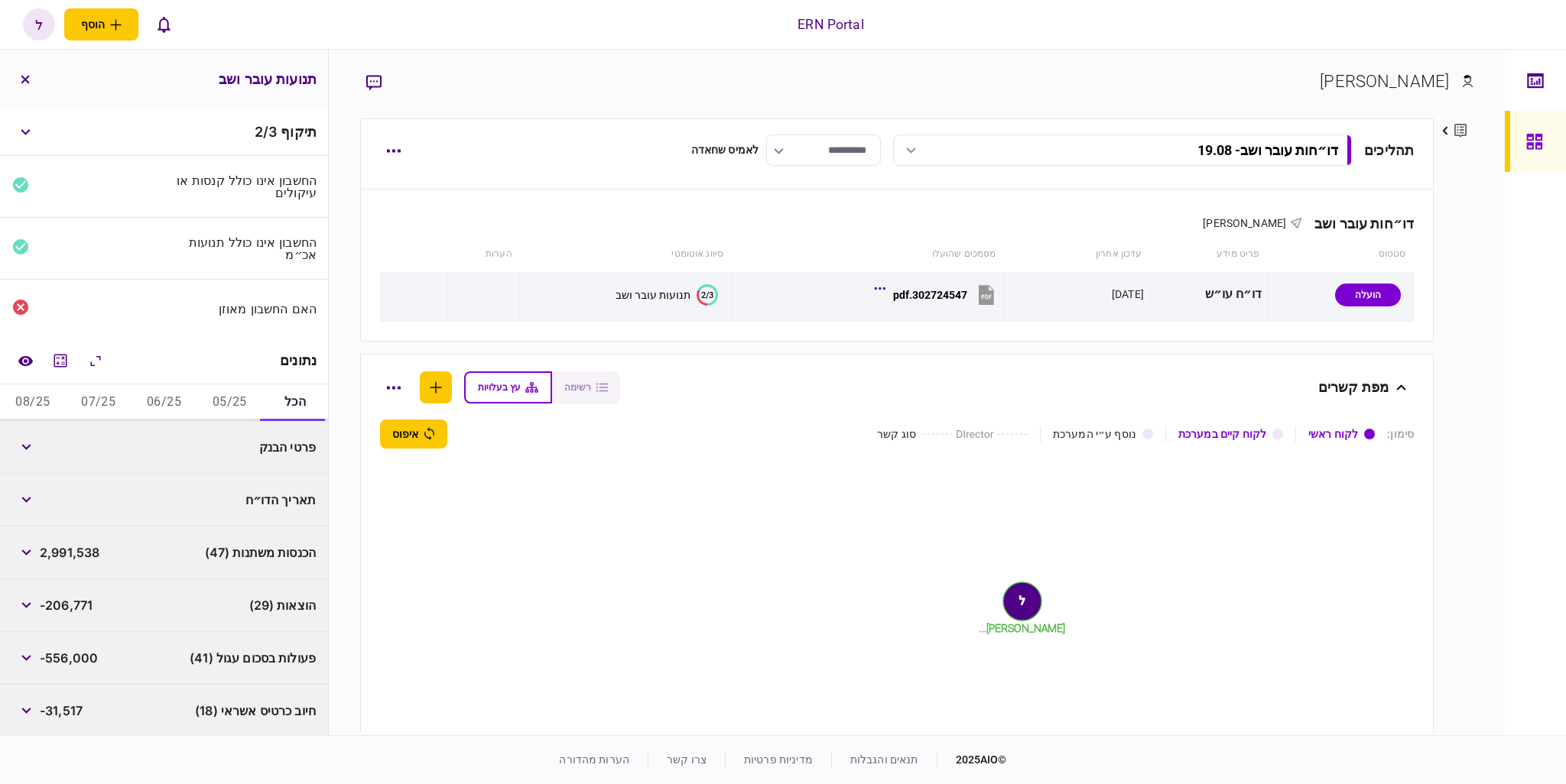
click at [244, 393] on button "05/25" at bounding box center [229, 403] width 66 height 37
click at [90, 450] on span "1,075,463" at bounding box center [70, 447] width 61 height 18
copy span "1,075,463"
click at [67, 498] on span "-91,626" at bounding box center [62, 500] width 46 height 18
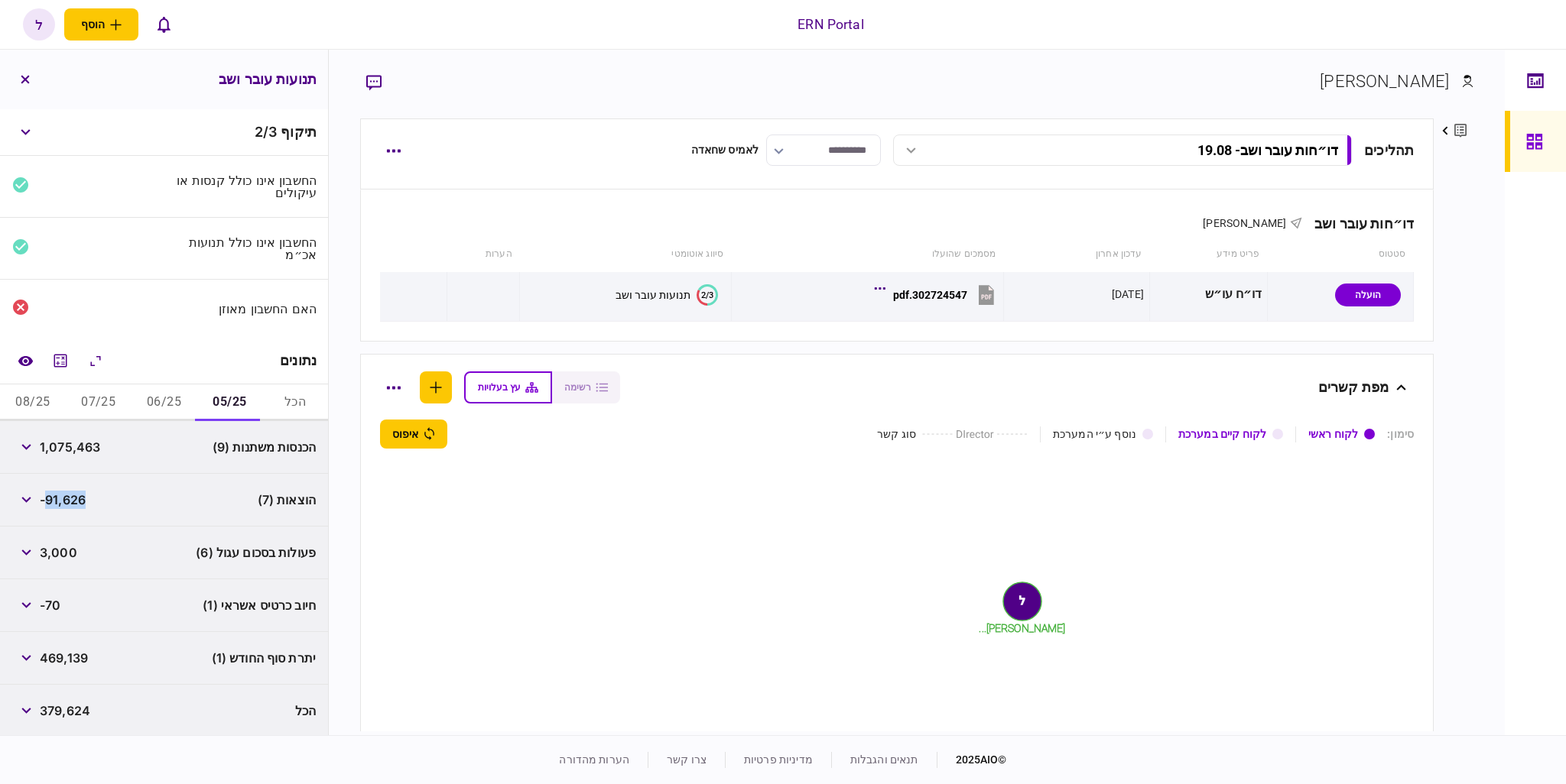
click at [67, 498] on span "-91,626" at bounding box center [62, 500] width 46 height 18
copy span "91,626"
click at [65, 653] on span "469,139" at bounding box center [63, 658] width 49 height 18
copy span "469,139"
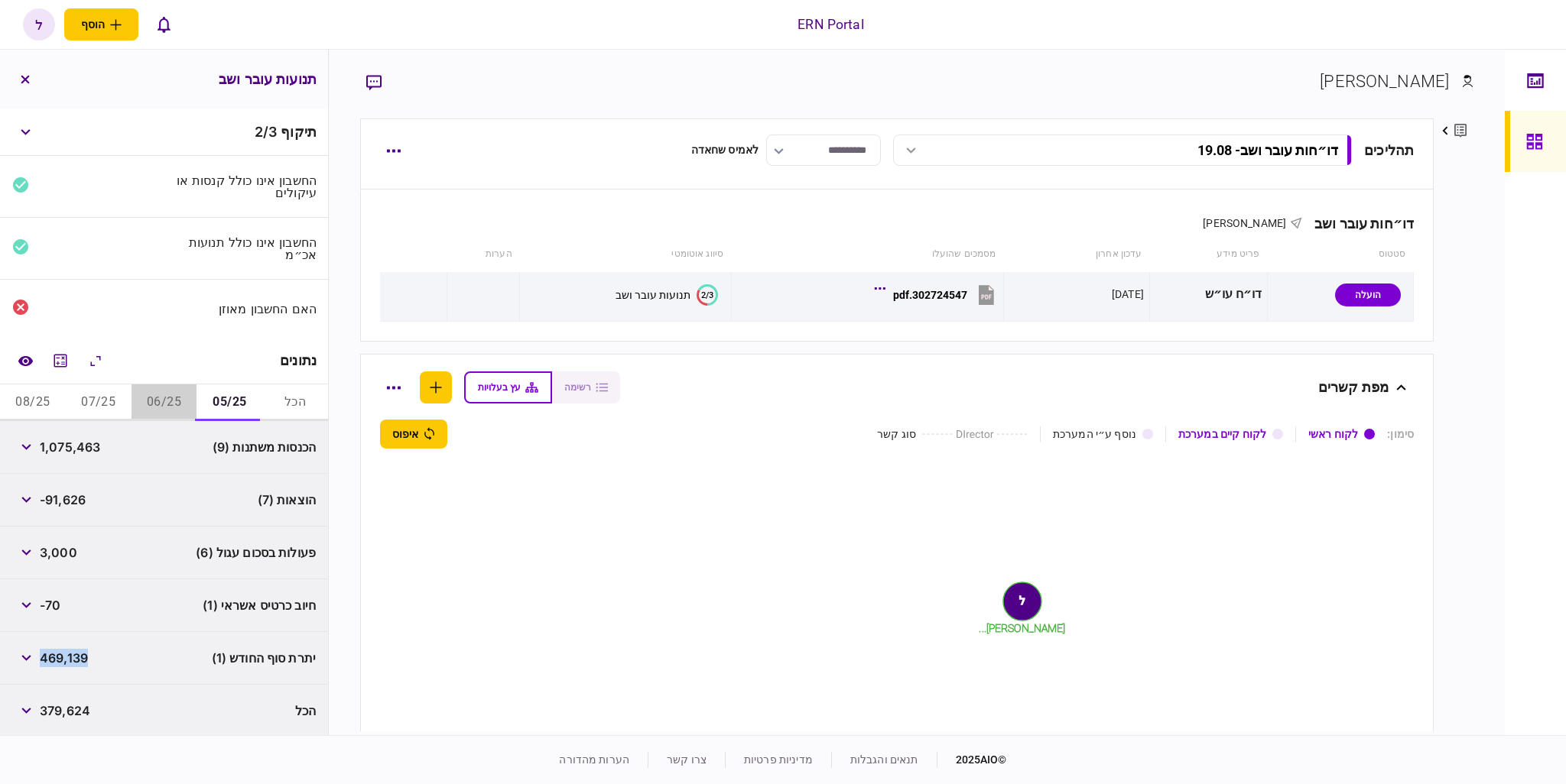
click at [159, 402] on button "06/25" at bounding box center [164, 403] width 66 height 37
click at [83, 451] on span "645,522" at bounding box center [65, 447] width 51 height 18
copy span "645,522"
click at [83, 503] on span "-62,657" at bounding box center [63, 500] width 48 height 18
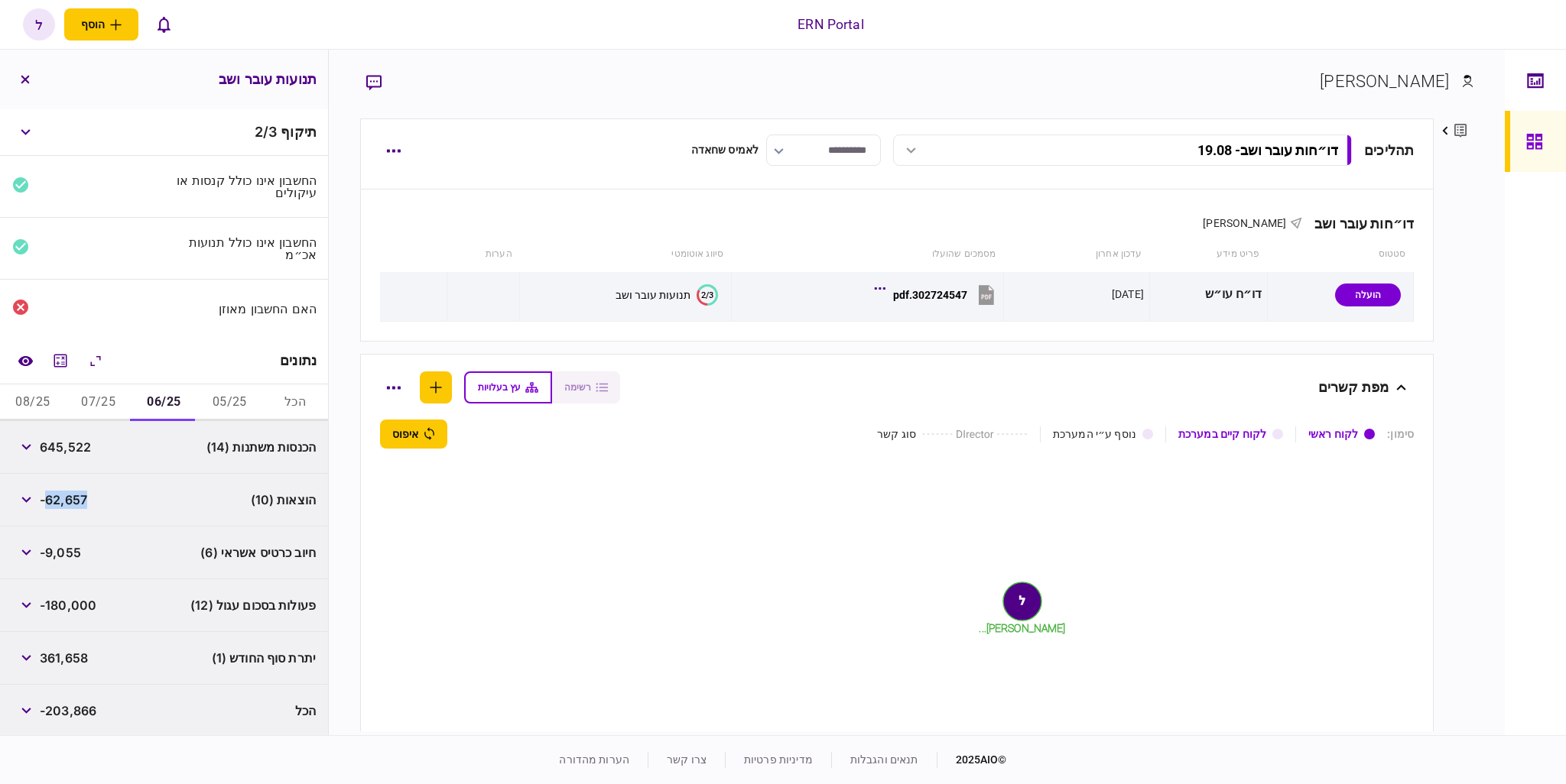
click at [83, 503] on span "-62,657" at bounding box center [63, 500] width 48 height 18
copy span "62,657"
click at [85, 662] on span "361,658" at bounding box center [63, 658] width 49 height 18
copy span "361,658"
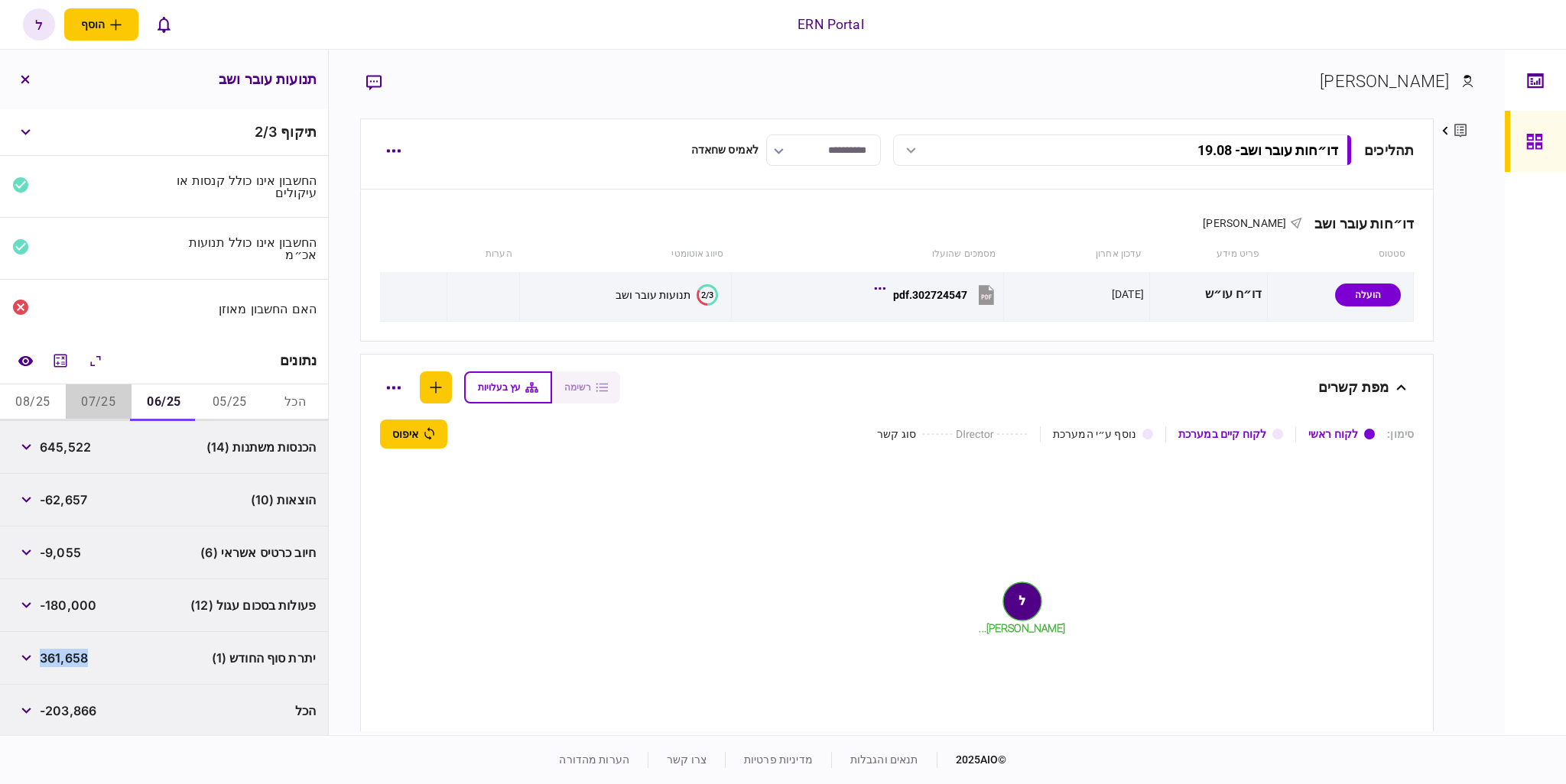
click at [96, 404] on button "07/25" at bounding box center [99, 403] width 66 height 37
click at [72, 452] on span "907,396" at bounding box center [63, 447] width 49 height 18
copy span "907,396"
click at [67, 505] on span "-46,372" at bounding box center [63, 500] width 49 height 18
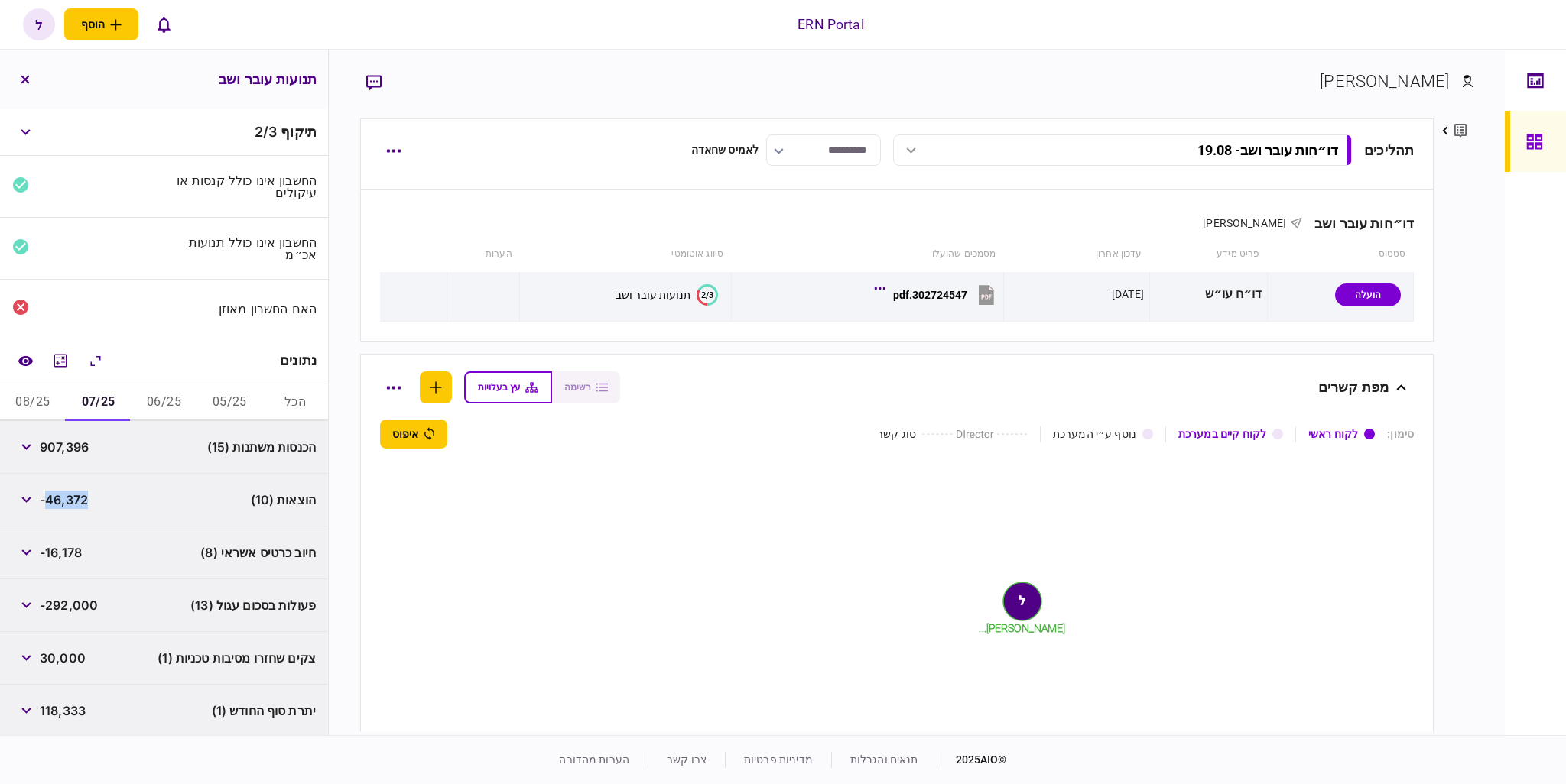
drag, startPoint x: 67, startPoint y: 505, endPoint x: 8, endPoint y: 499, distance: 59.3
click at [67, 505] on span "-46,372" at bounding box center [63, 500] width 49 height 18
copy span "46,372"
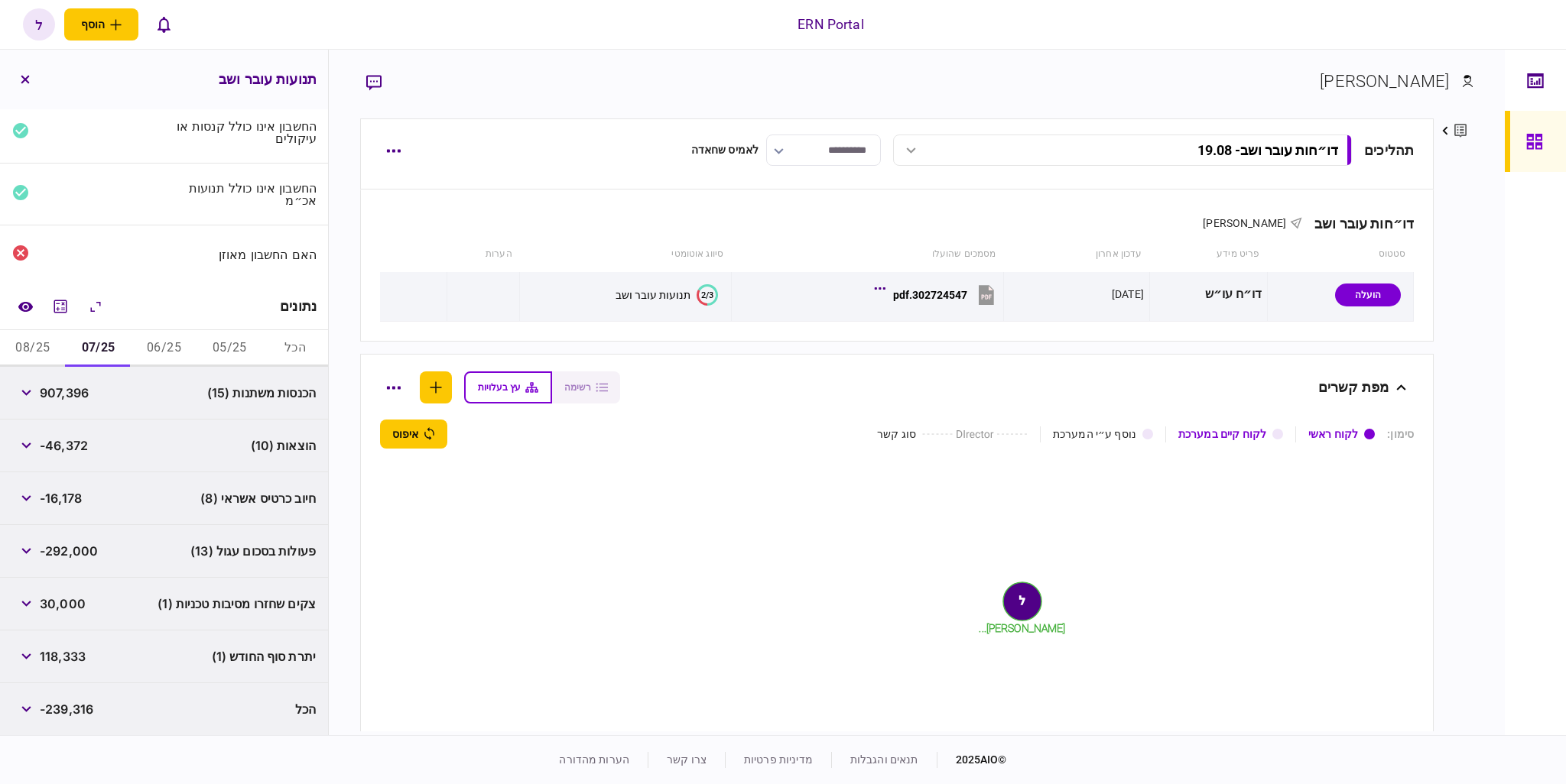
click at [70, 659] on span "118,333" at bounding box center [62, 657] width 46 height 18
copy span "118,333"
click at [66, 346] on button "08/25" at bounding box center [33, 348] width 66 height 37
click at [48, 347] on button "08/25" at bounding box center [33, 348] width 66 height 37
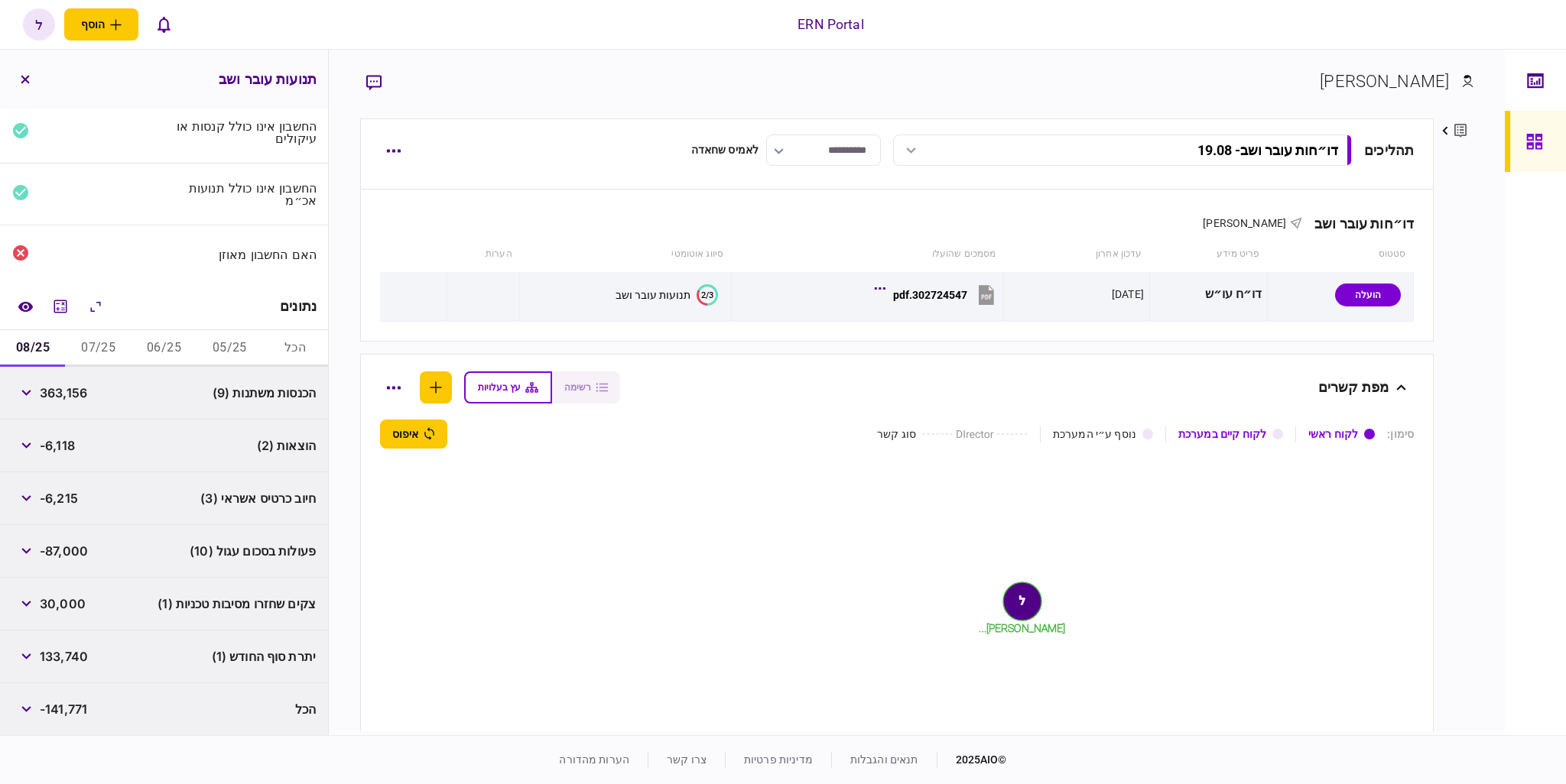
click at [76, 389] on span "363,156" at bounding box center [63, 392] width 48 height 18
copy span "363,156"
click at [62, 438] on span "-6,118" at bounding box center [57, 446] width 35 height 18
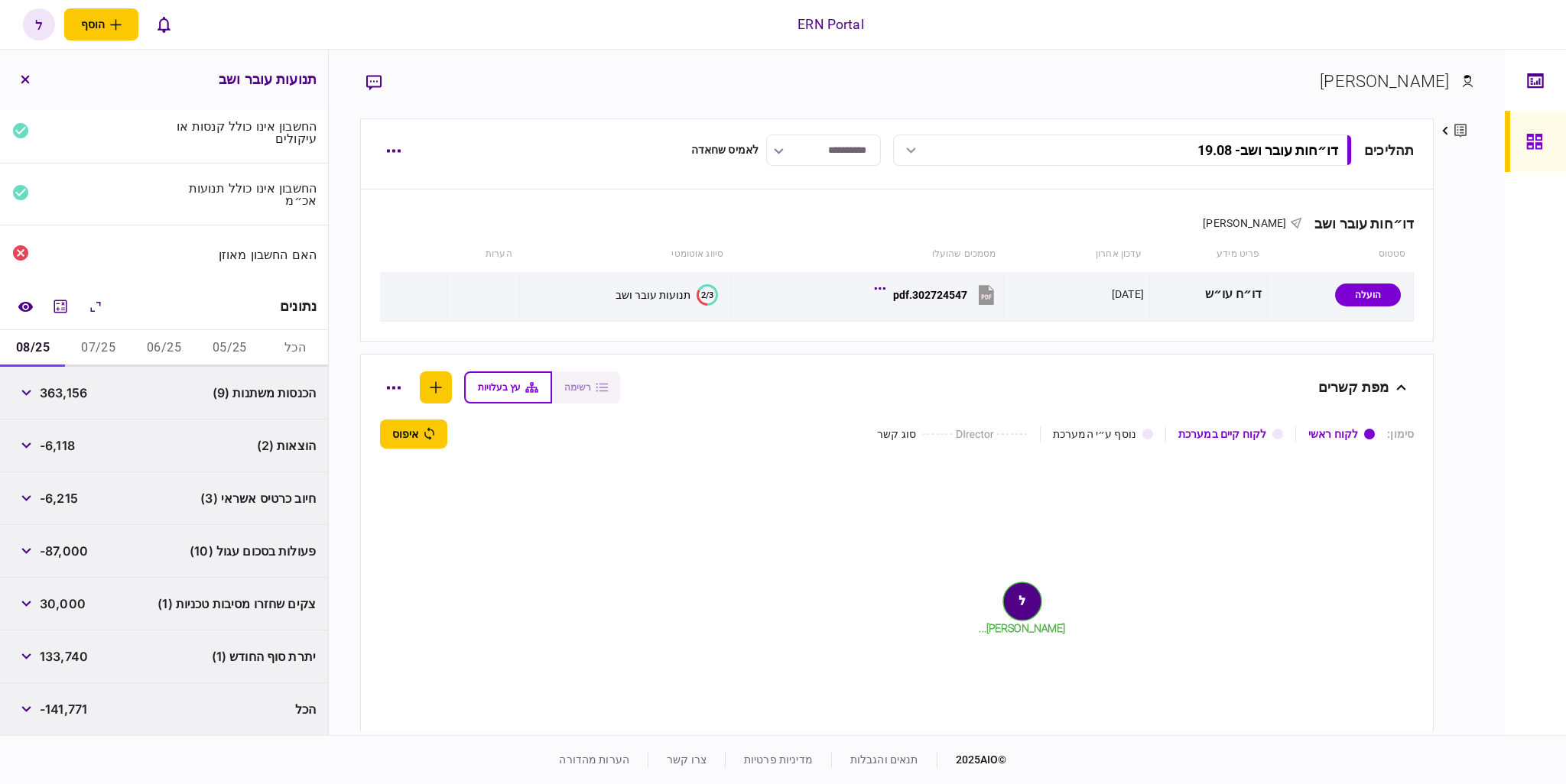
click at [80, 655] on span "133,740" at bounding box center [63, 657] width 49 height 18
